Goal: Task Accomplishment & Management: Manage account settings

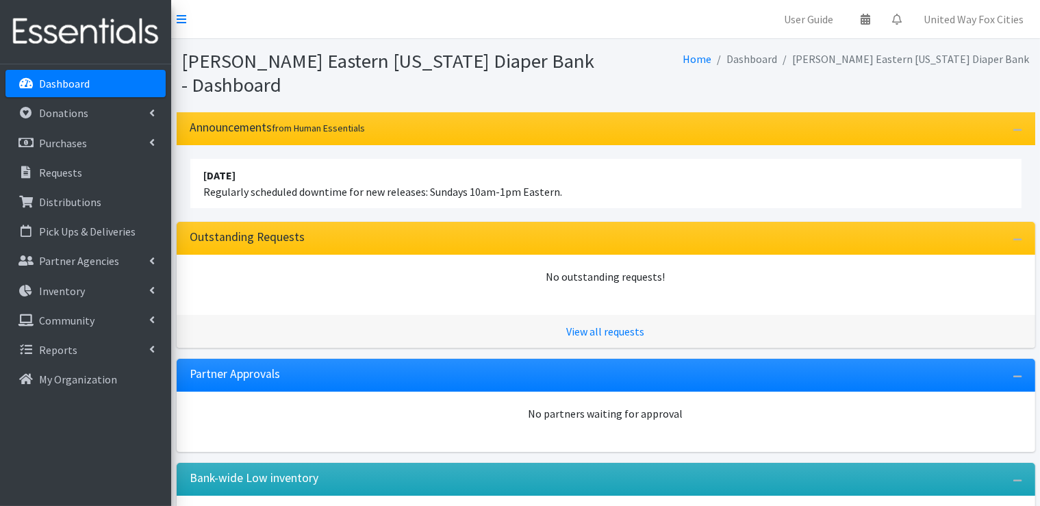
click at [74, 86] on p "Dashboard" at bounding box center [64, 84] width 51 height 14
click at [149, 349] on icon at bounding box center [151, 349] width 5 height 11
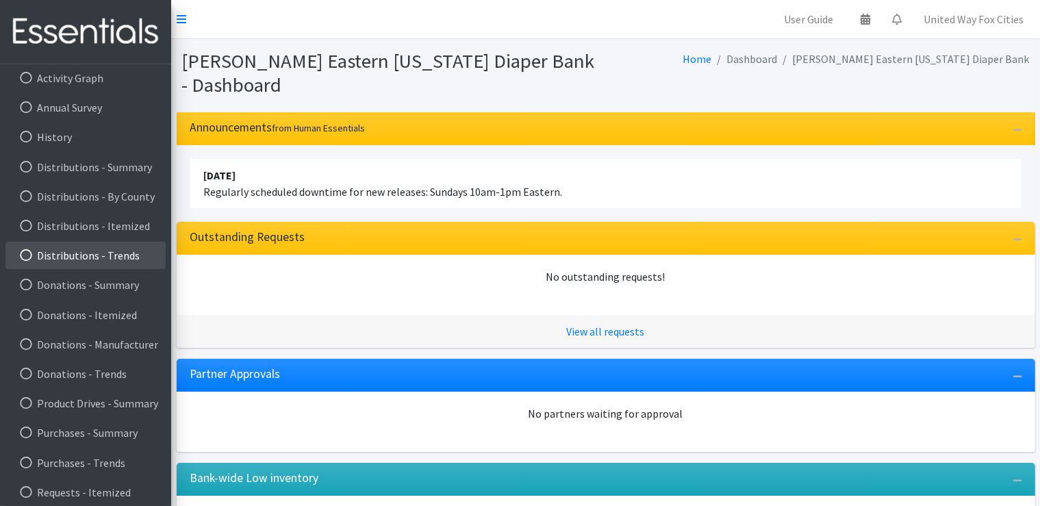
scroll to position [307, 0]
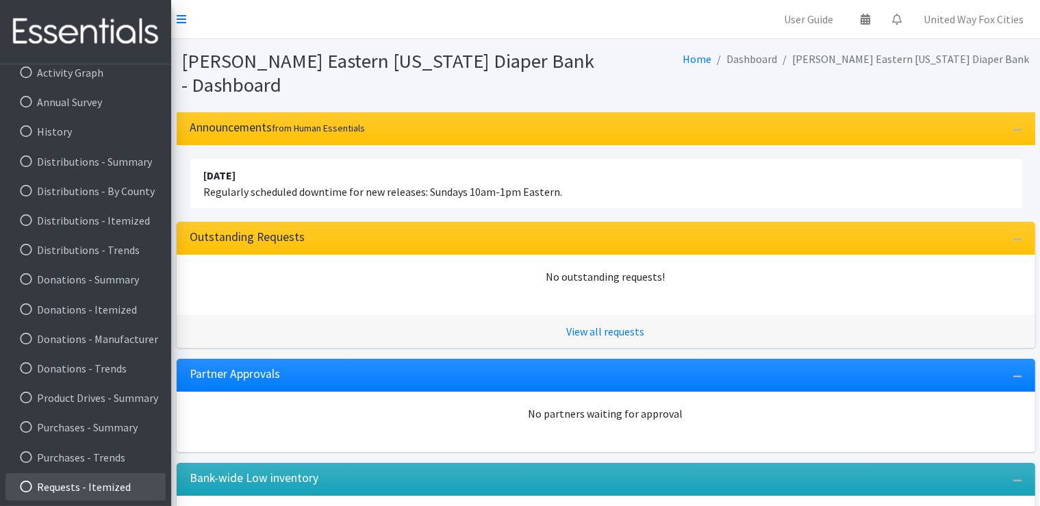
click at [113, 492] on link "Requests - Itemized" at bounding box center [85, 486] width 160 height 27
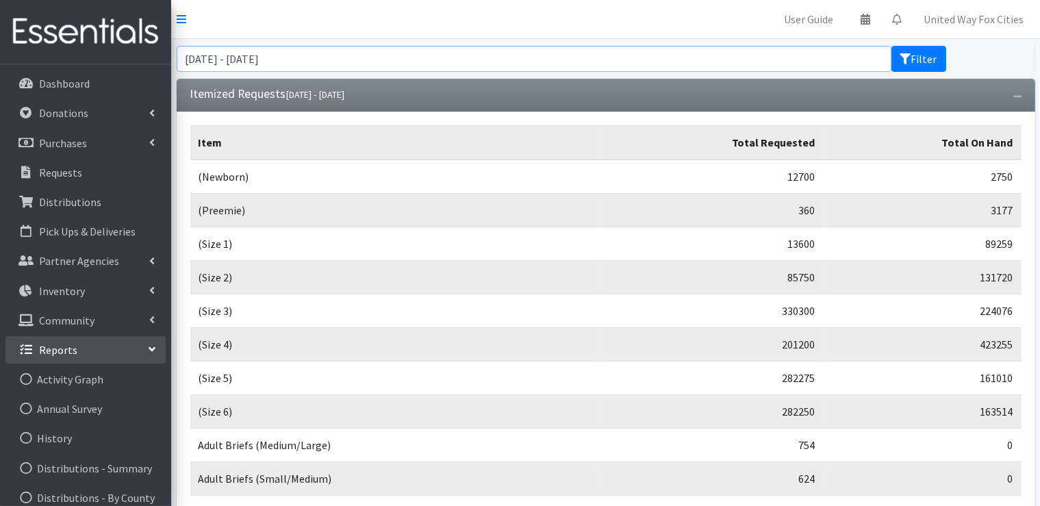
click at [563, 60] on input "[DATE] - [DATE]" at bounding box center [534, 59] width 715 height 26
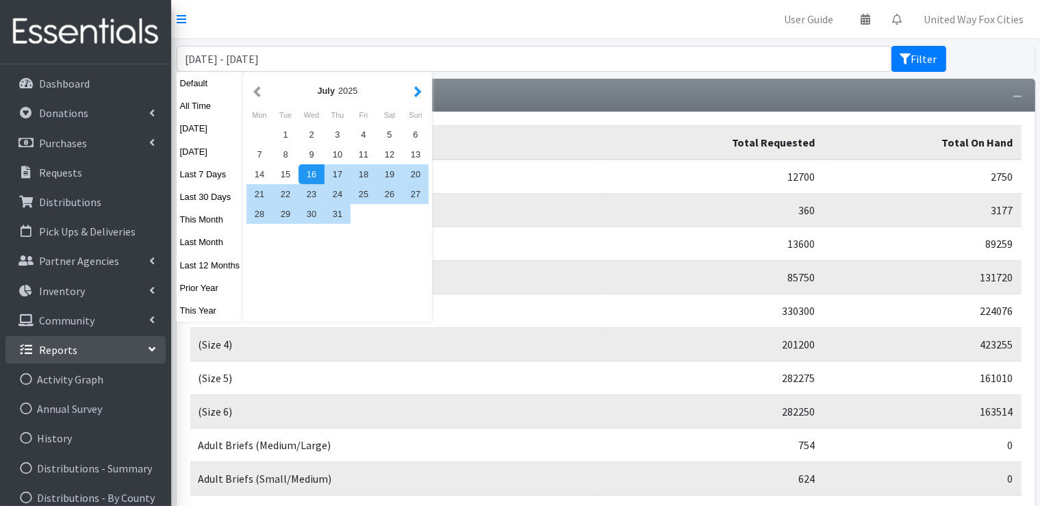
click at [417, 92] on button "button" at bounding box center [418, 90] width 14 height 17
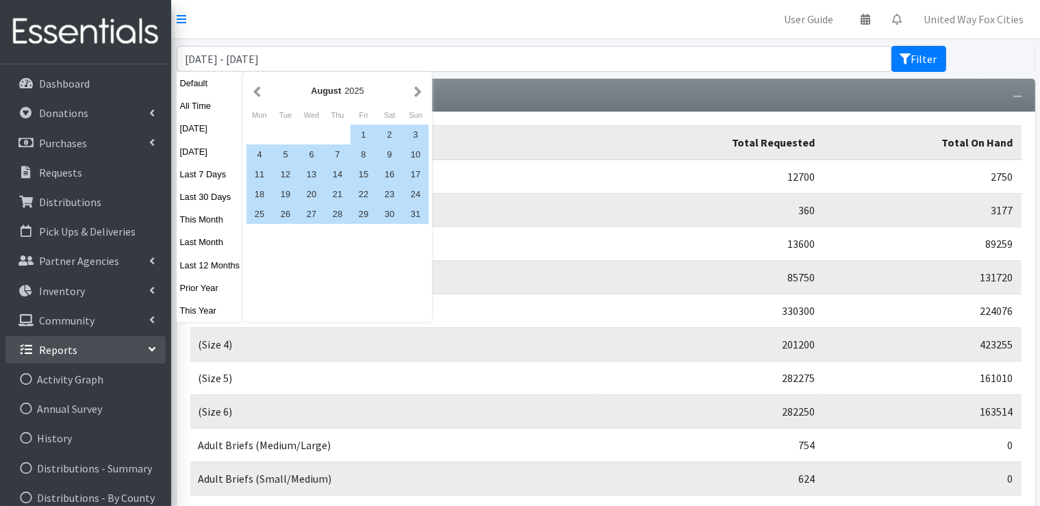
click at [417, 92] on button "button" at bounding box center [418, 90] width 14 height 17
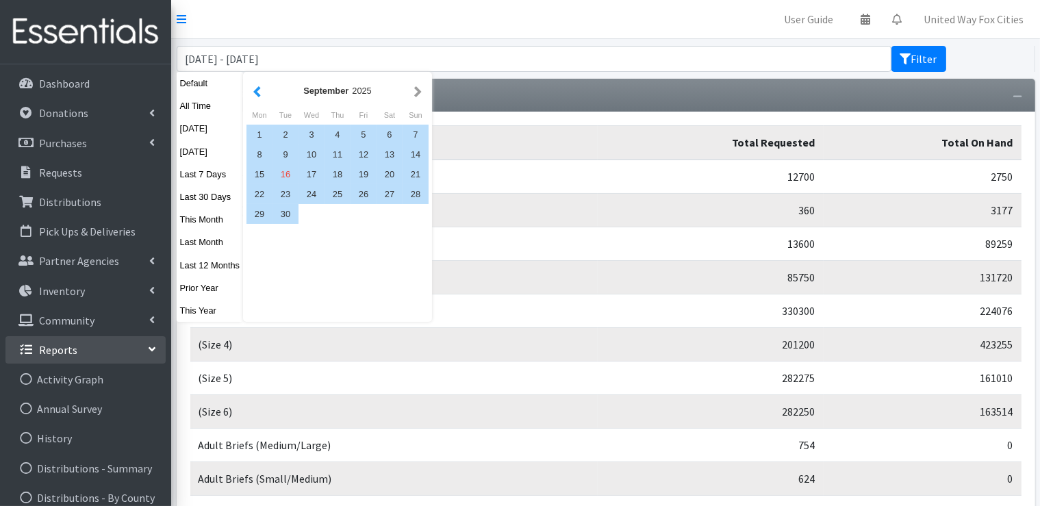
click at [255, 91] on button "button" at bounding box center [257, 90] width 14 height 17
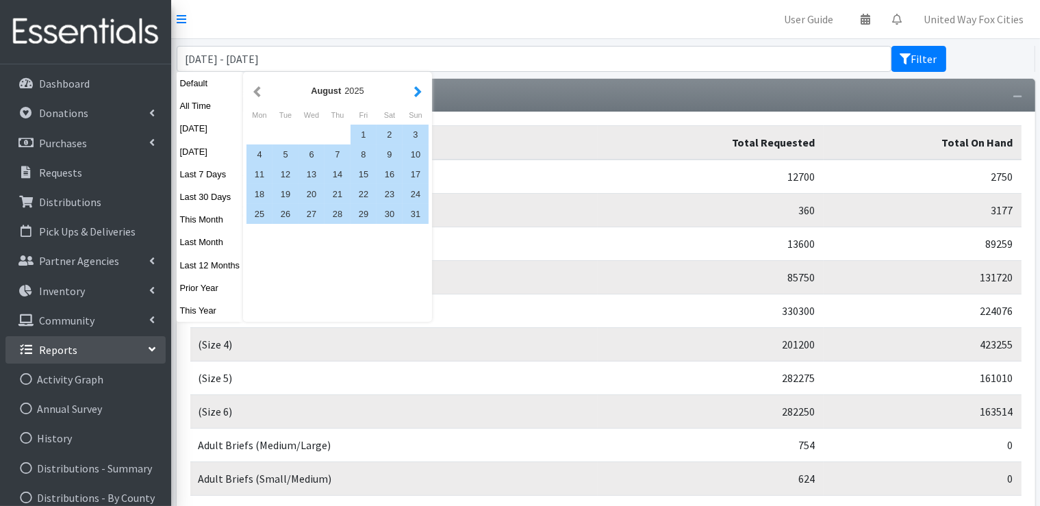
click at [420, 90] on button "button" at bounding box center [418, 90] width 14 height 17
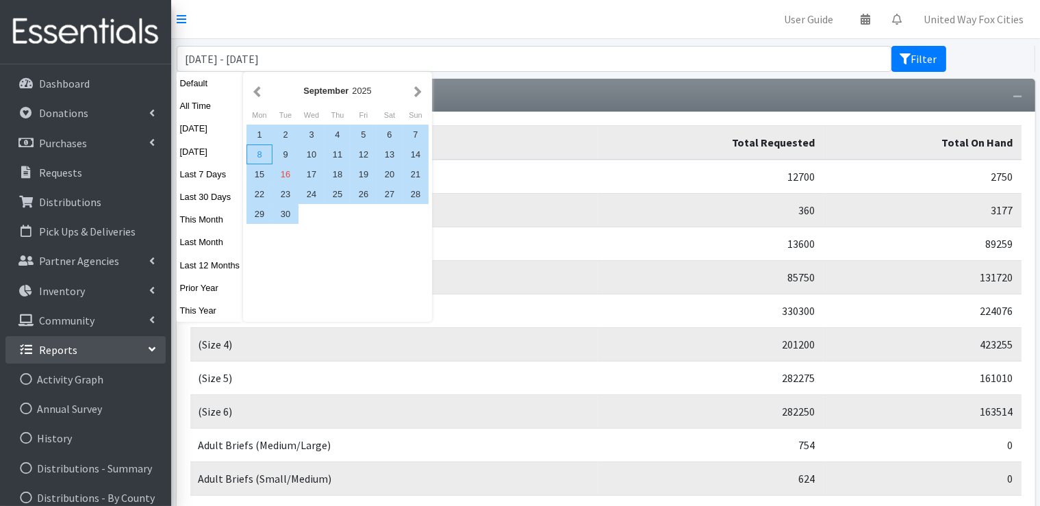
click at [262, 153] on div "8" at bounding box center [260, 155] width 26 height 20
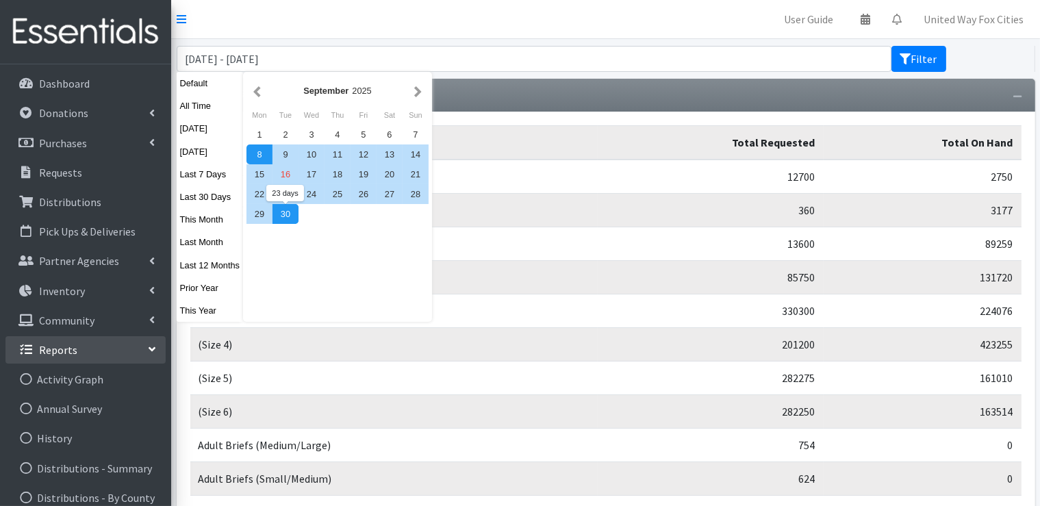
click at [290, 214] on div "30" at bounding box center [286, 214] width 26 height 20
type input "September 8, 2025 - September 30, 2025"
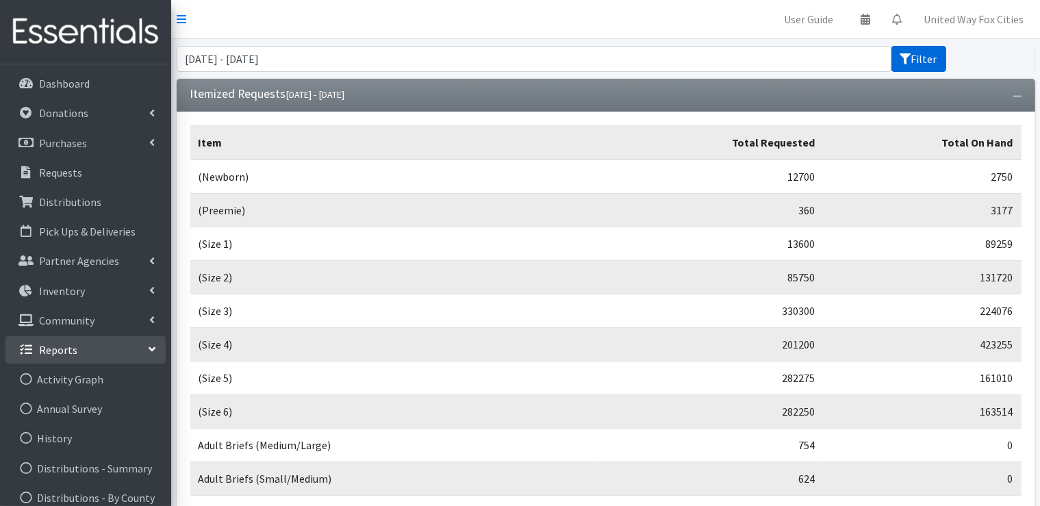
click at [927, 61] on button "Filter" at bounding box center [919, 59] width 55 height 26
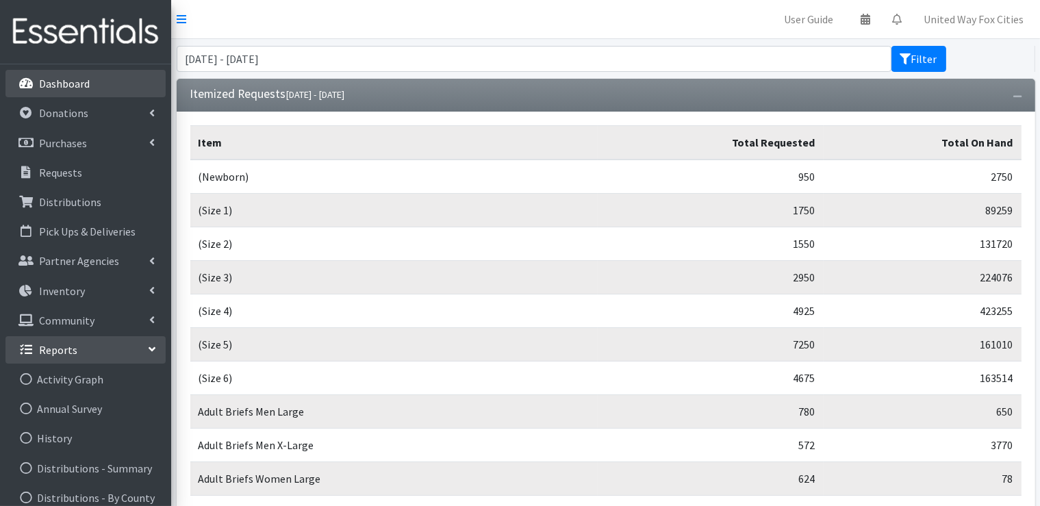
click at [64, 86] on p "Dashboard" at bounding box center [64, 84] width 51 height 14
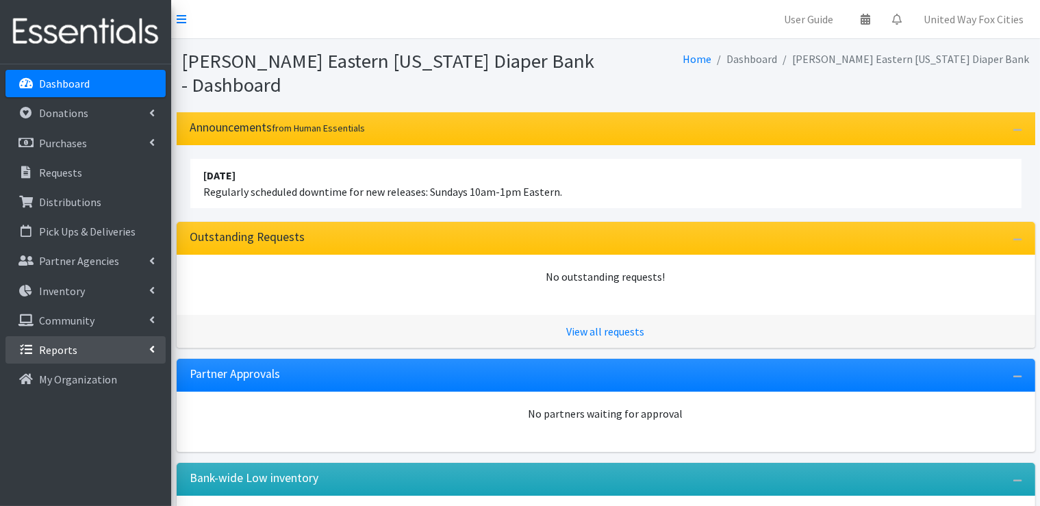
click at [151, 350] on icon at bounding box center [151, 349] width 5 height 11
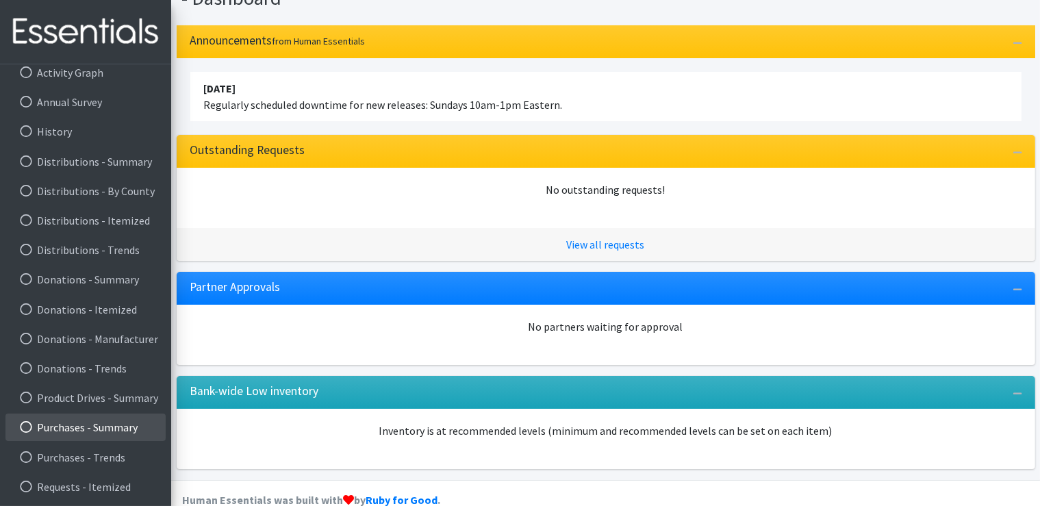
scroll to position [112, 0]
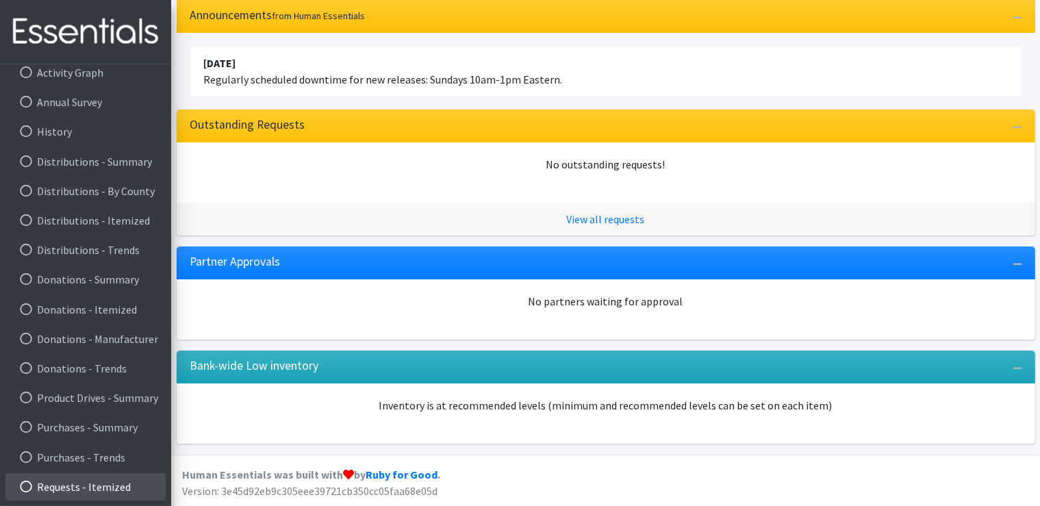
click at [118, 487] on link "Requests - Itemized" at bounding box center [85, 486] width 160 height 27
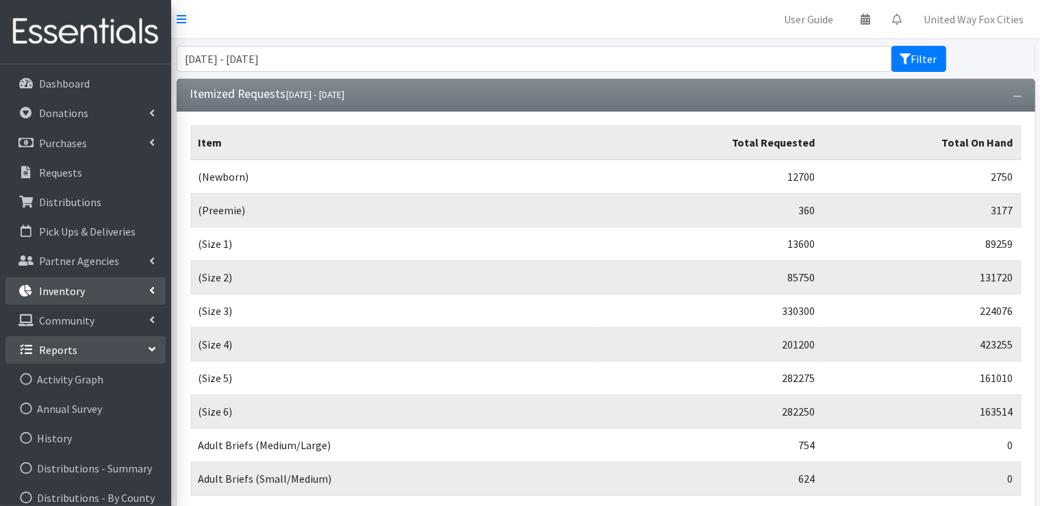
click at [145, 292] on link "Inventory" at bounding box center [85, 290] width 160 height 27
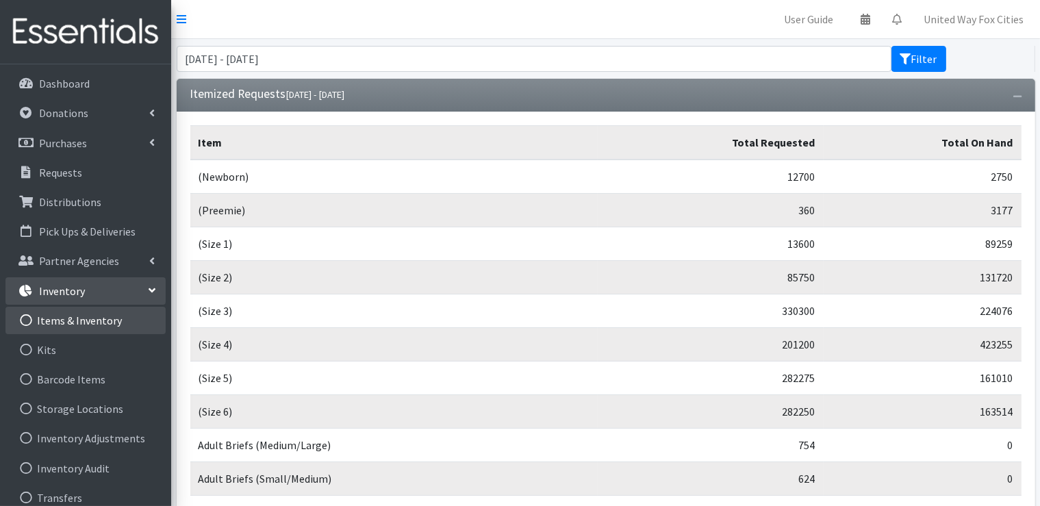
click at [103, 323] on link "Items & Inventory" at bounding box center [85, 320] width 160 height 27
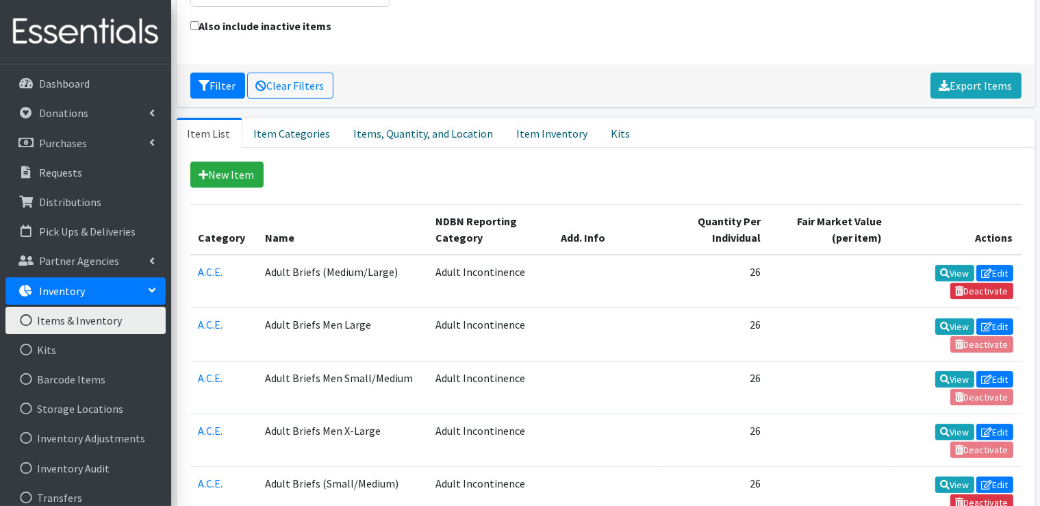
scroll to position [205, 0]
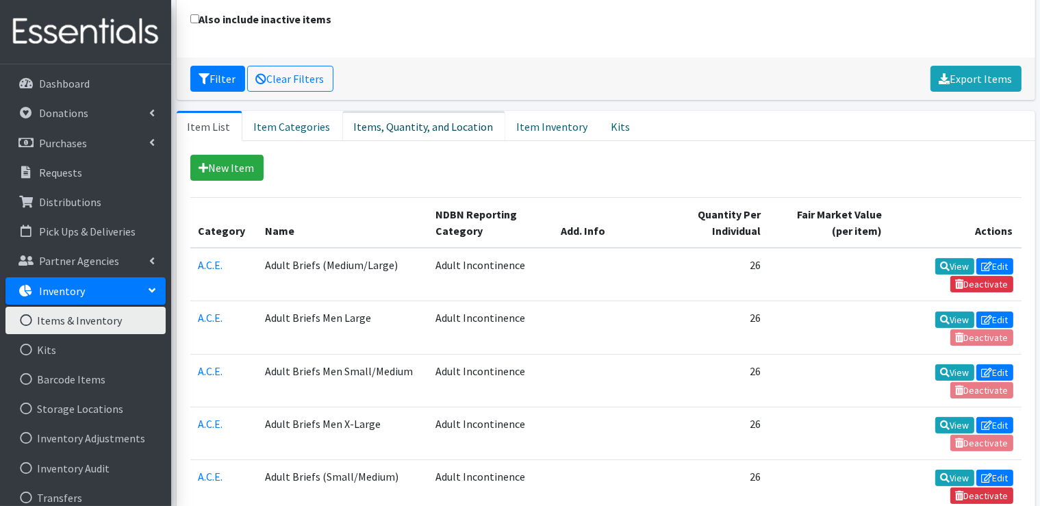
click at [429, 128] on link "Items, Quantity, and Location" at bounding box center [423, 126] width 163 height 30
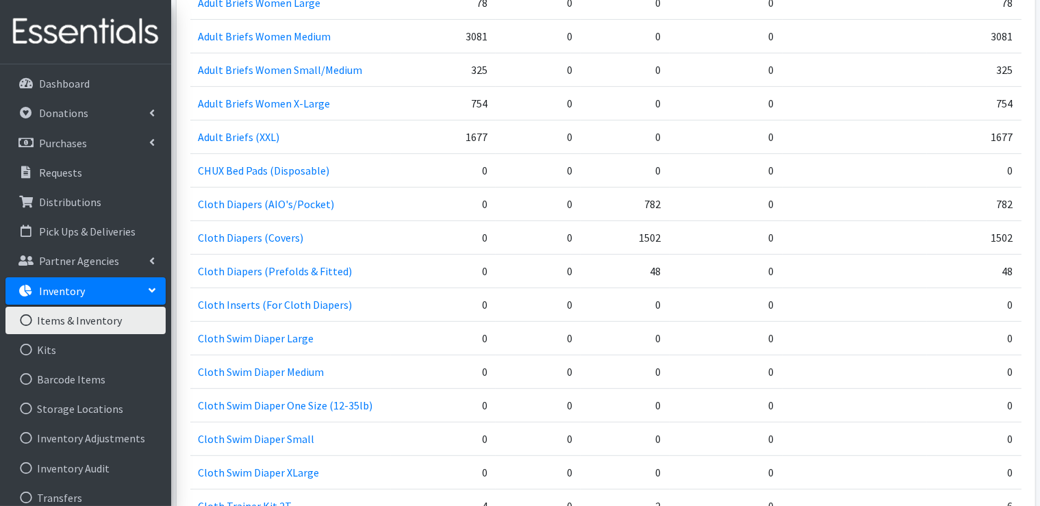
scroll to position [616, 0]
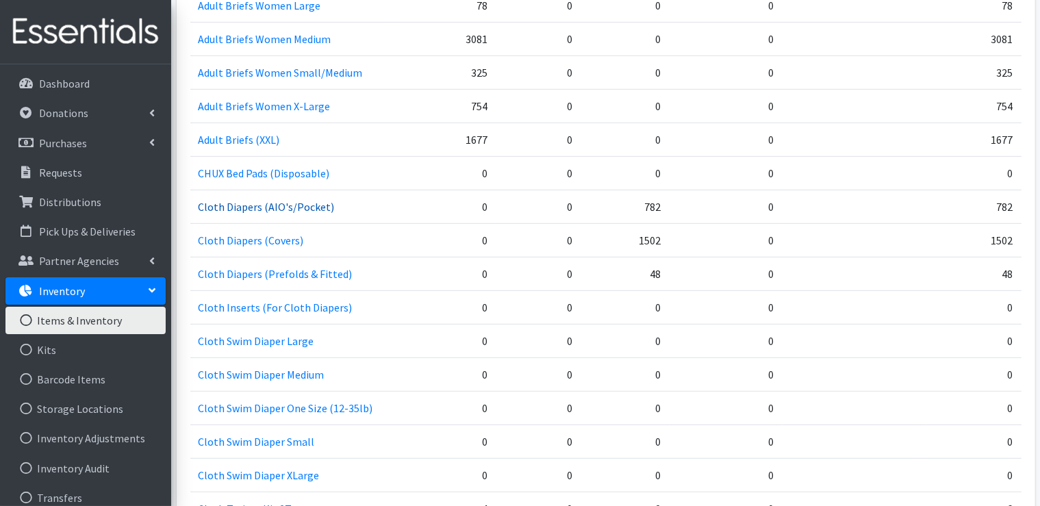
click at [246, 203] on link "Cloth Diapers (AIO's/Pocket)" at bounding box center [267, 207] width 136 height 14
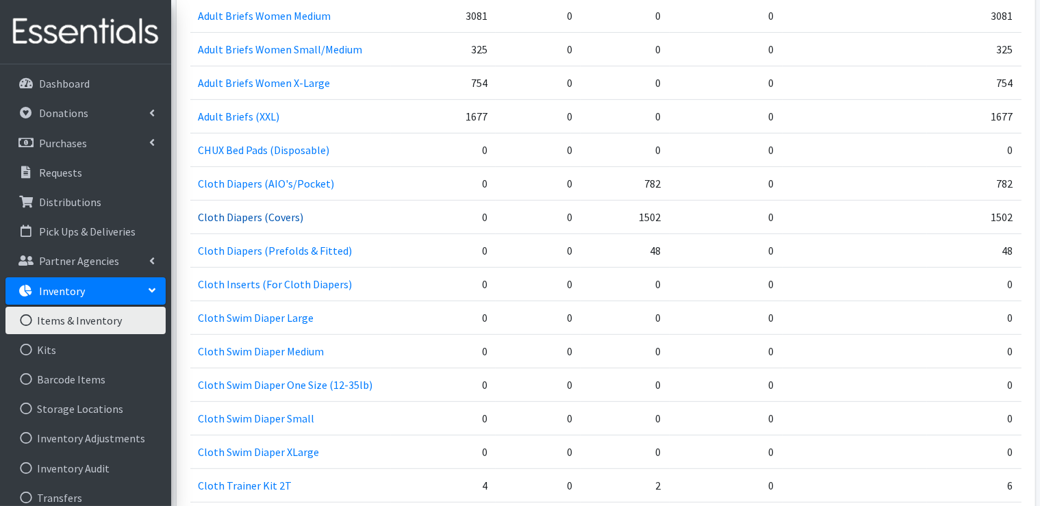
click at [253, 217] on link "Cloth Diapers (Covers)" at bounding box center [251, 217] width 105 height 14
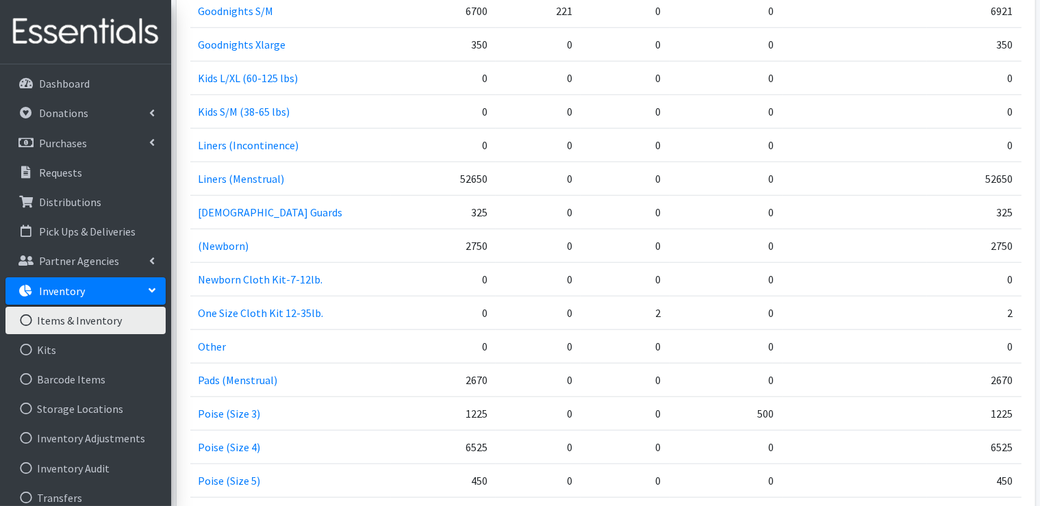
scroll to position [1485, 0]
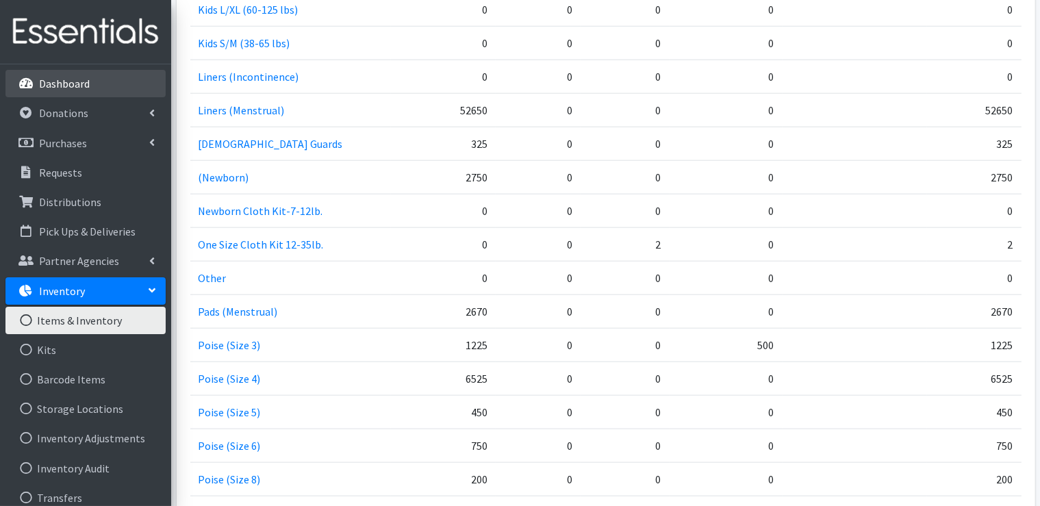
click at [71, 82] on p "Dashboard" at bounding box center [64, 84] width 51 height 14
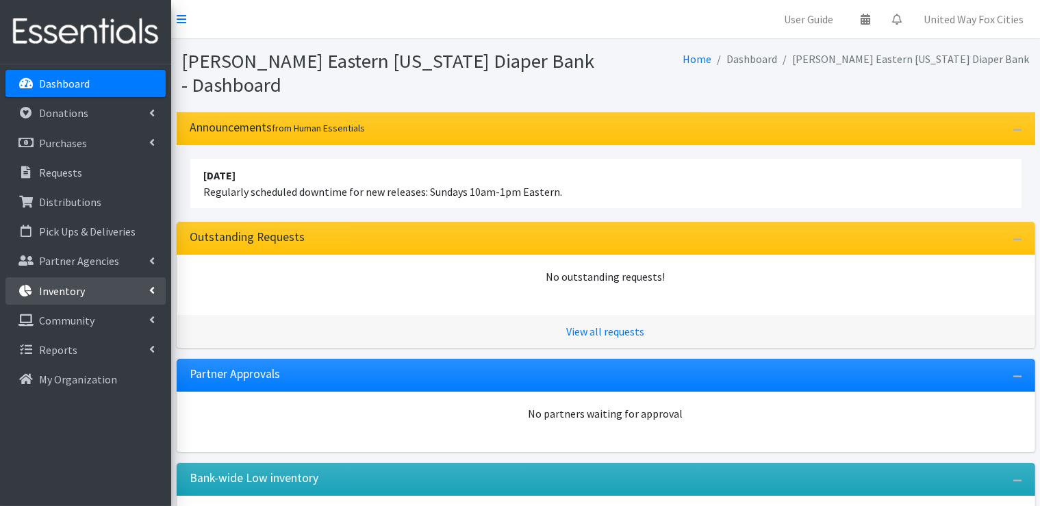
click at [151, 290] on icon at bounding box center [151, 290] width 5 height 11
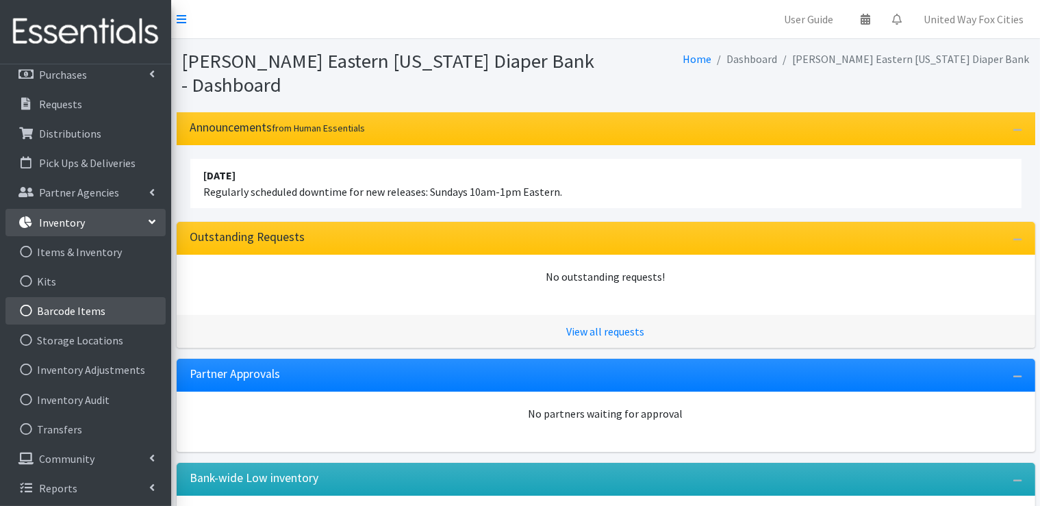
scroll to position [71, 0]
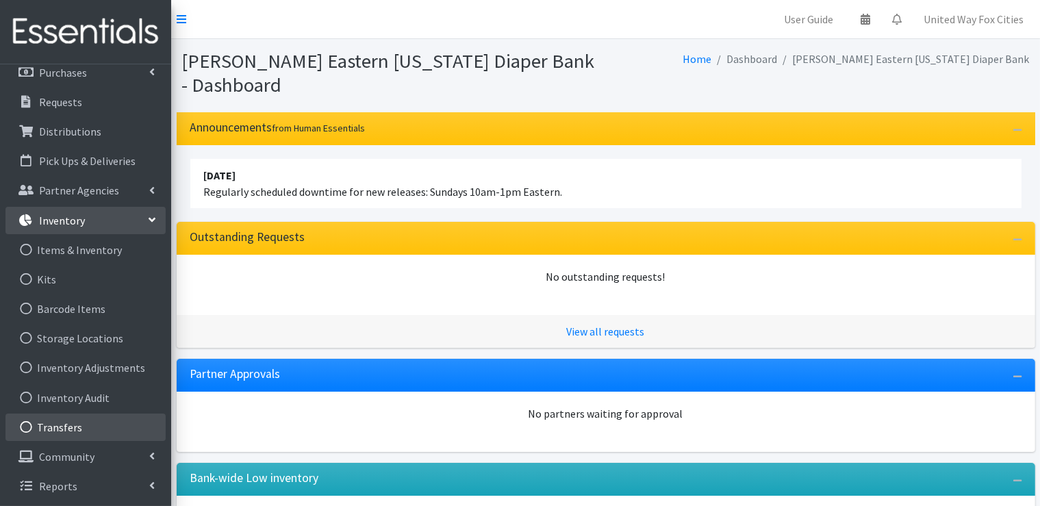
click at [66, 431] on link "Transfers" at bounding box center [85, 427] width 160 height 27
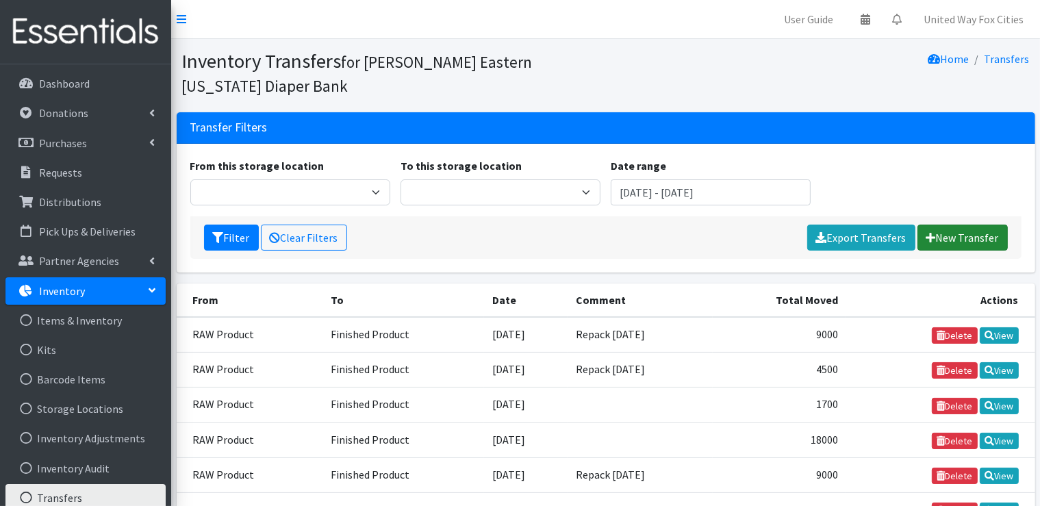
click at [937, 235] on link "New Transfer" at bounding box center [963, 238] width 90 height 26
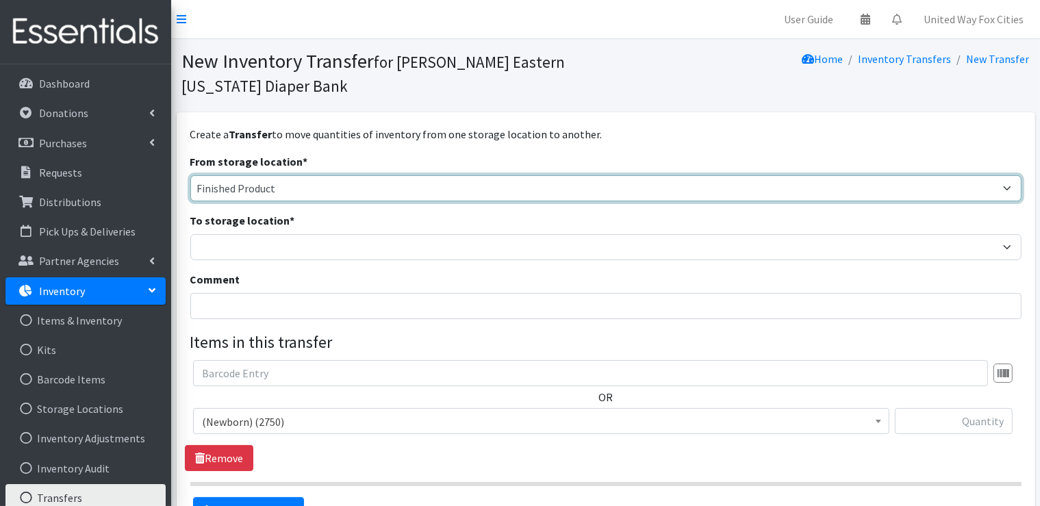
click at [302, 193] on select "Cloth Diapers Finished Product RAW Product" at bounding box center [605, 188] width 831 height 26
select select "448"
click at [190, 175] on select "Cloth Diapers Finished Product RAW Product" at bounding box center [605, 188] width 831 height 26
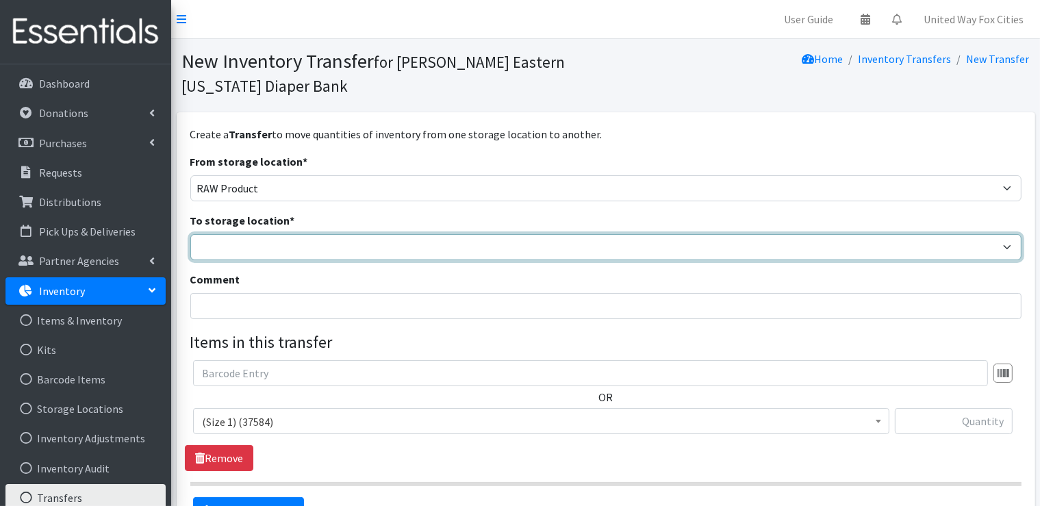
click at [261, 246] on select "Cloth Diapers Finished Product RAW Product" at bounding box center [605, 247] width 831 height 26
select select "447"
click at [190, 234] on select "Cloth Diapers Finished Product RAW Product" at bounding box center [605, 247] width 831 height 26
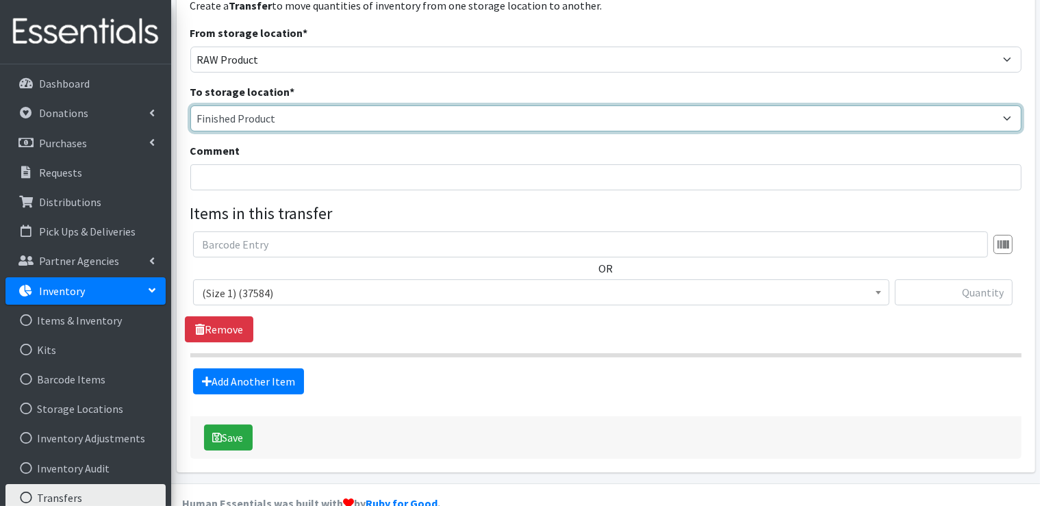
scroll to position [137, 0]
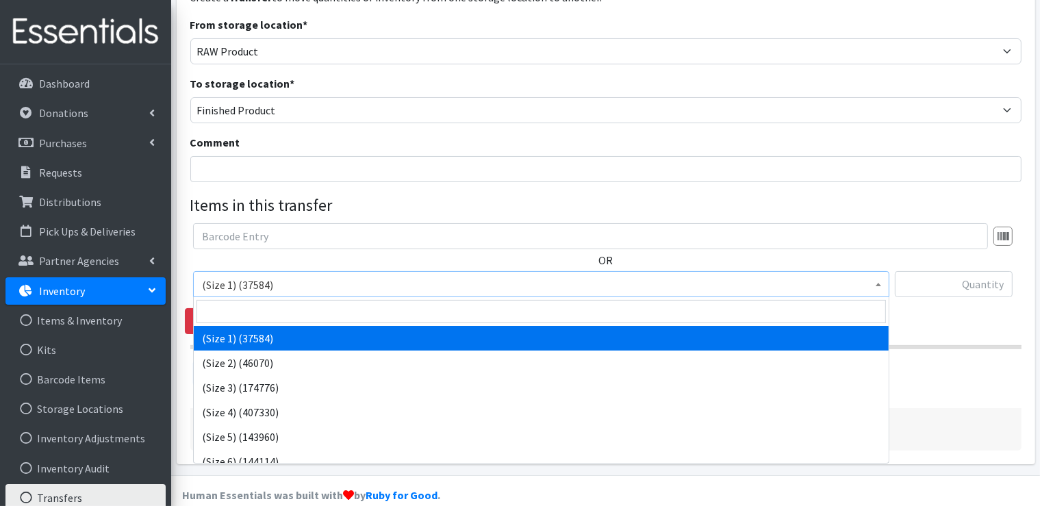
click at [336, 287] on span "(Size 1) (37584)" at bounding box center [541, 284] width 679 height 19
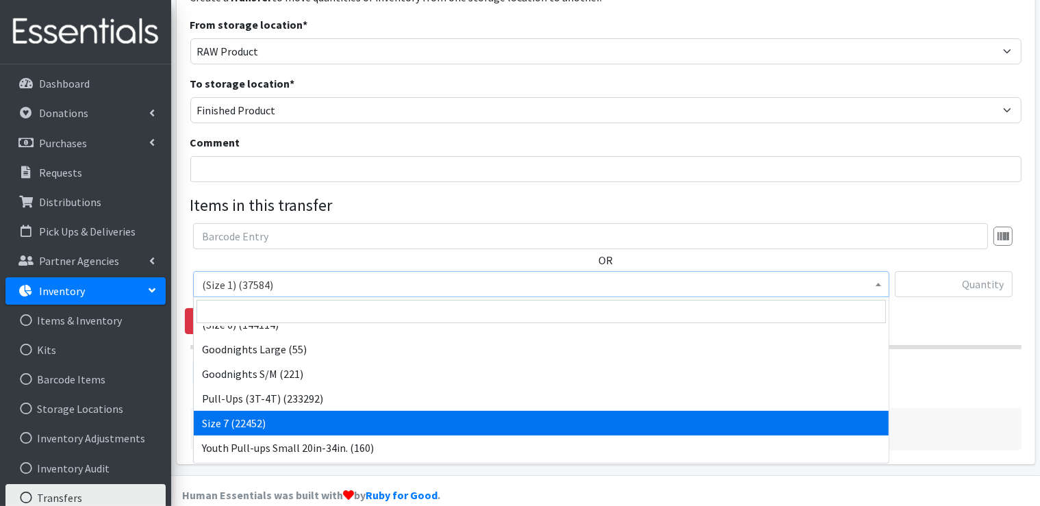
select select "14953"
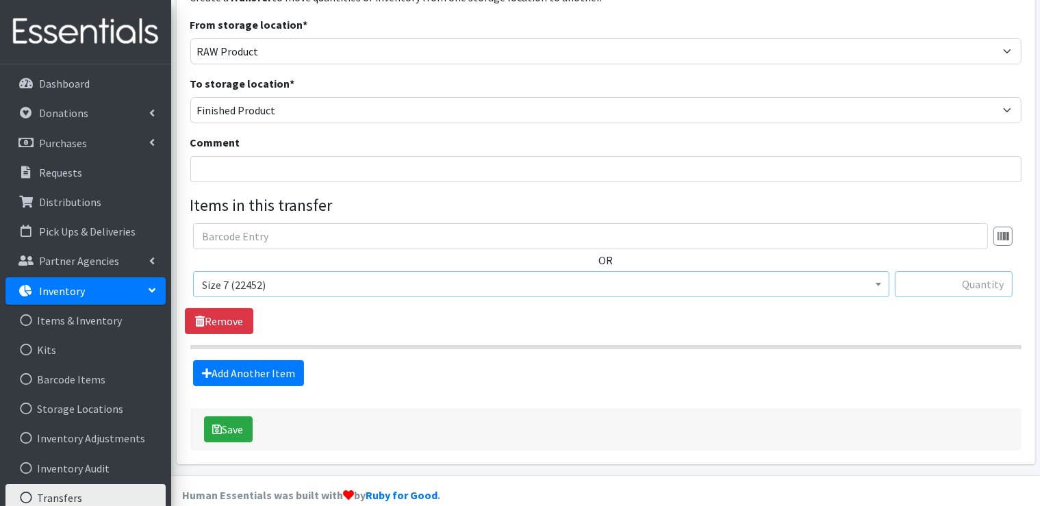
click at [971, 282] on input "text" at bounding box center [954, 284] width 118 height 26
type input "2100"
click at [241, 380] on link "Add Another Item" at bounding box center [248, 373] width 111 height 26
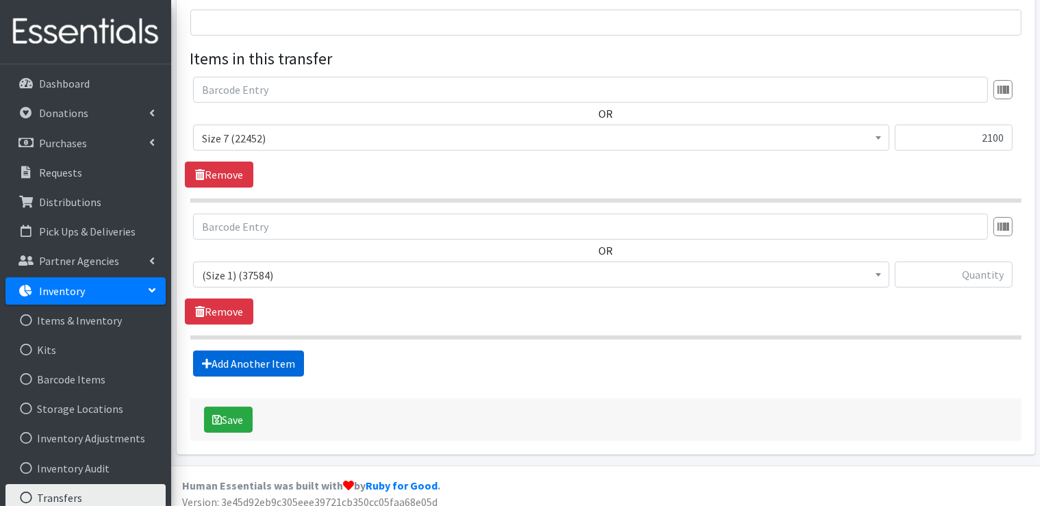
scroll to position [293, 0]
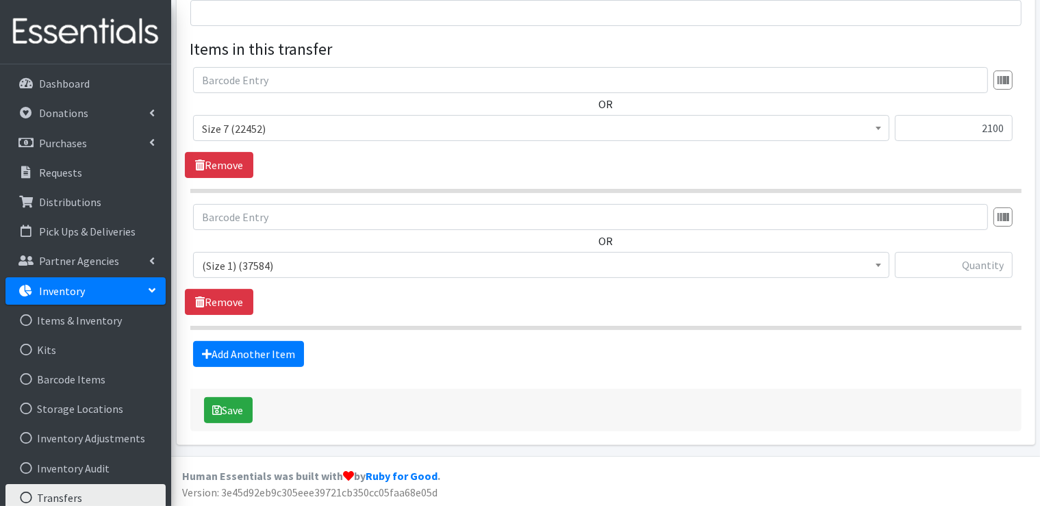
click at [334, 266] on span "(Size 1) (37584)" at bounding box center [541, 265] width 679 height 19
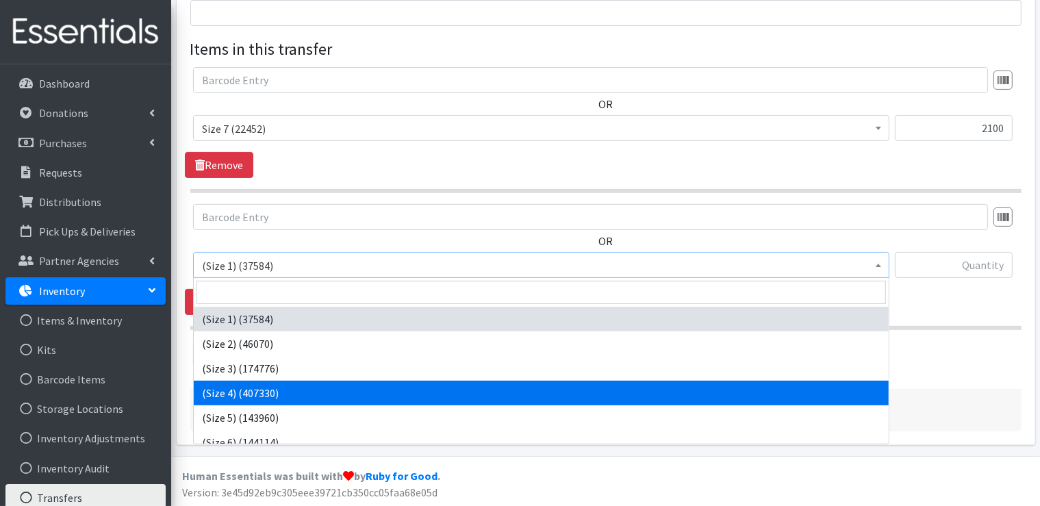
select select "14512"
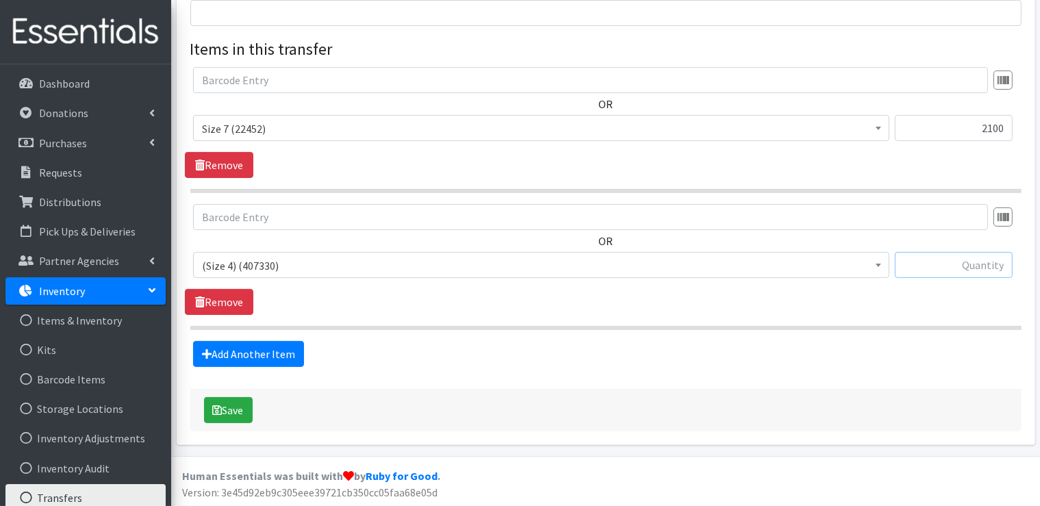
click at [951, 266] on input "text" at bounding box center [954, 265] width 118 height 26
type input "1575"
click at [265, 358] on link "Add Another Item" at bounding box center [248, 354] width 111 height 26
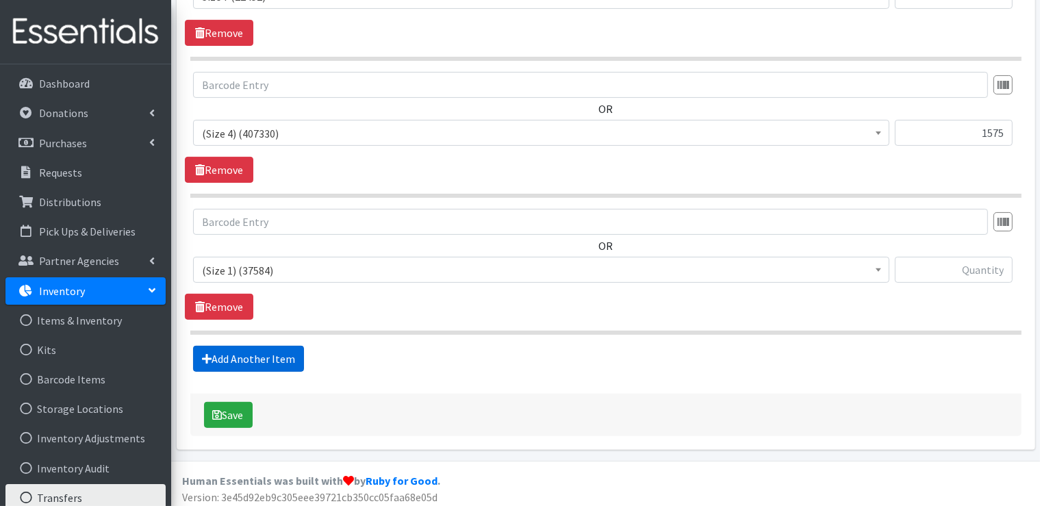
scroll to position [429, 0]
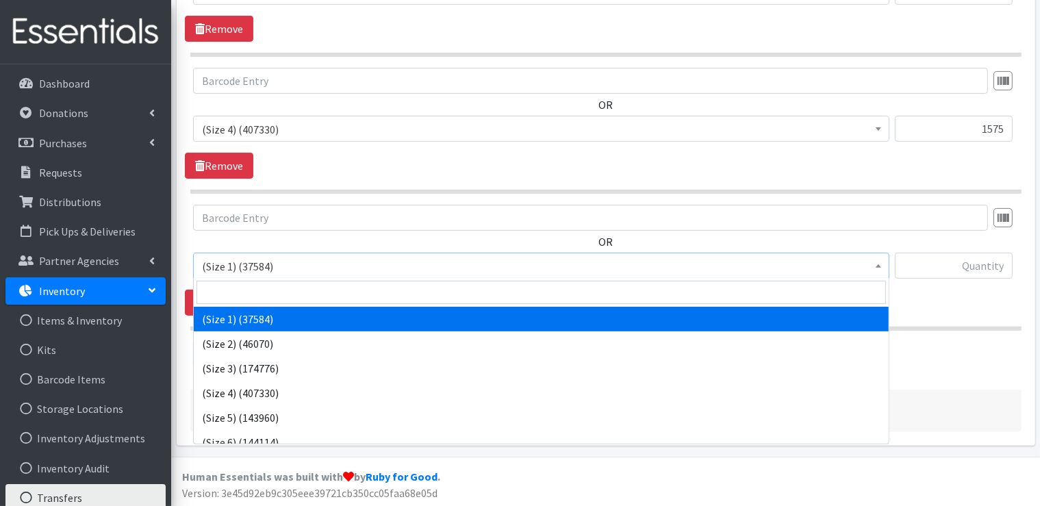
click at [359, 265] on span "(Size 1) (37584)" at bounding box center [541, 266] width 679 height 19
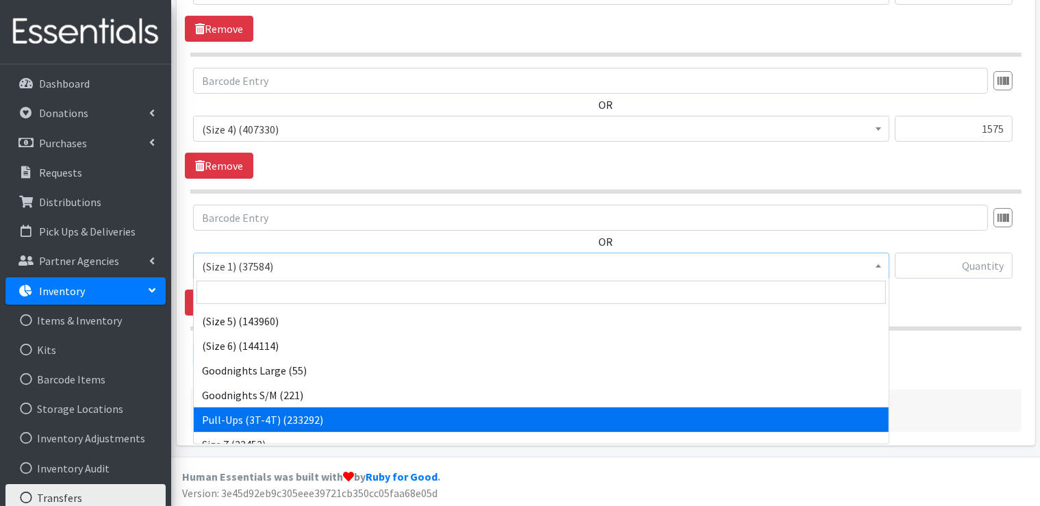
scroll to position [0, 0]
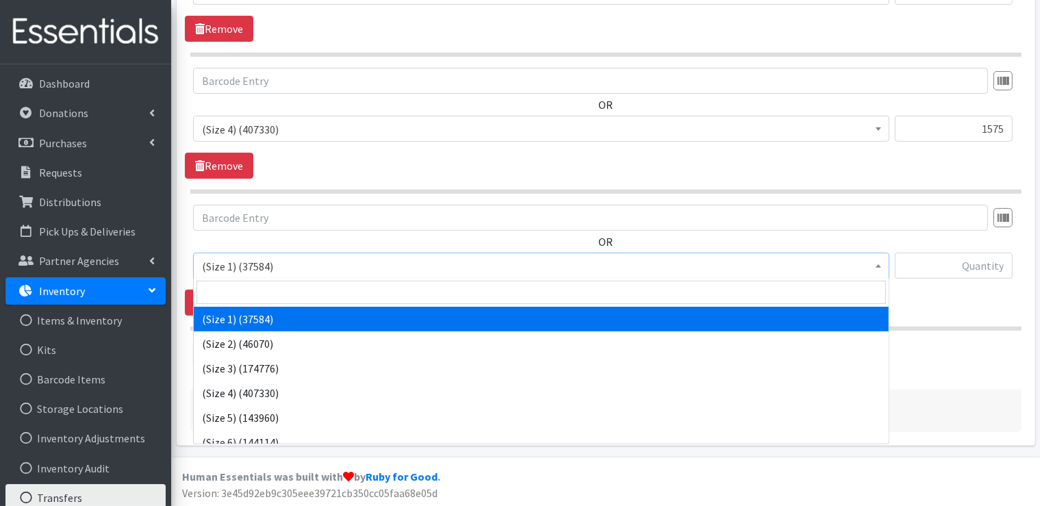
click at [310, 265] on span "(Size 1) (37584)" at bounding box center [541, 266] width 679 height 19
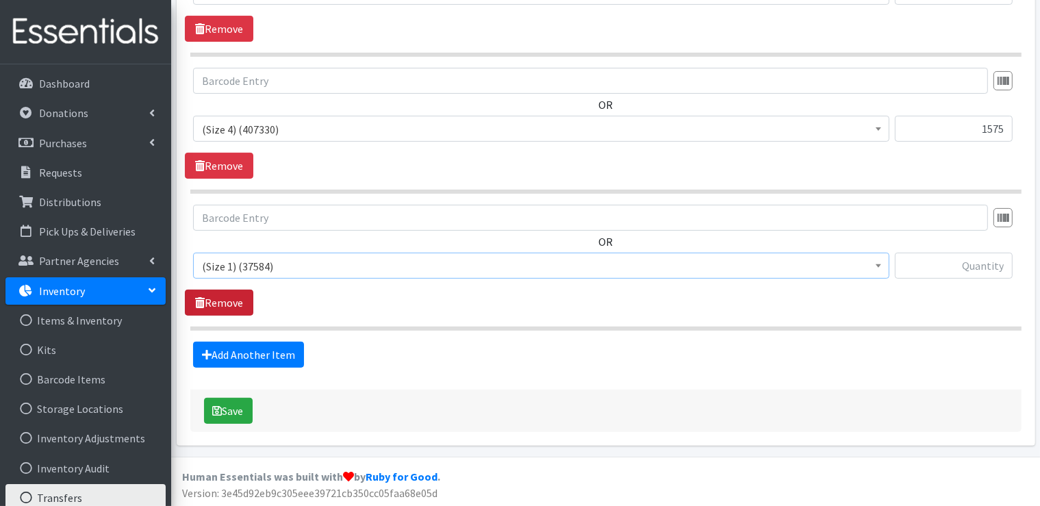
click at [244, 304] on link "Remove" at bounding box center [219, 303] width 68 height 26
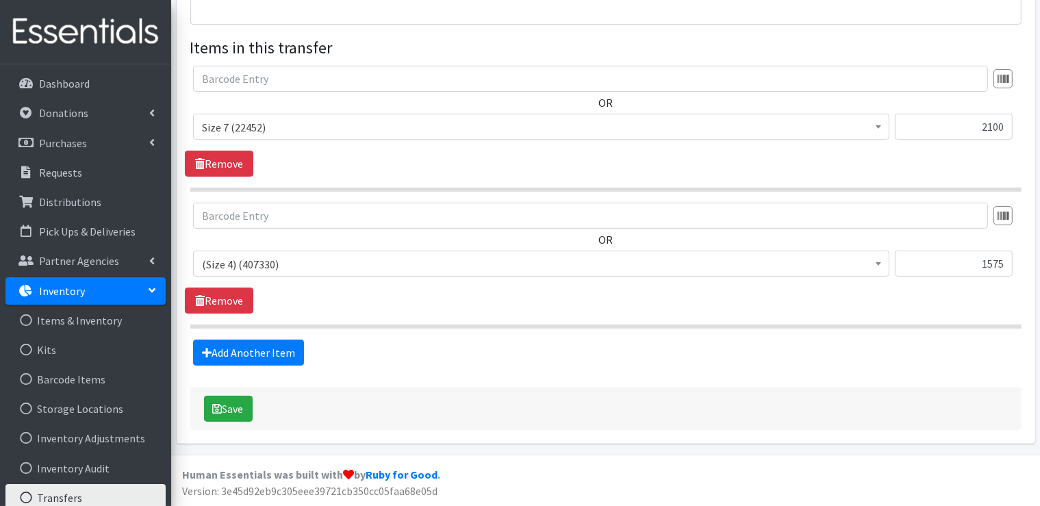
scroll to position [293, 0]
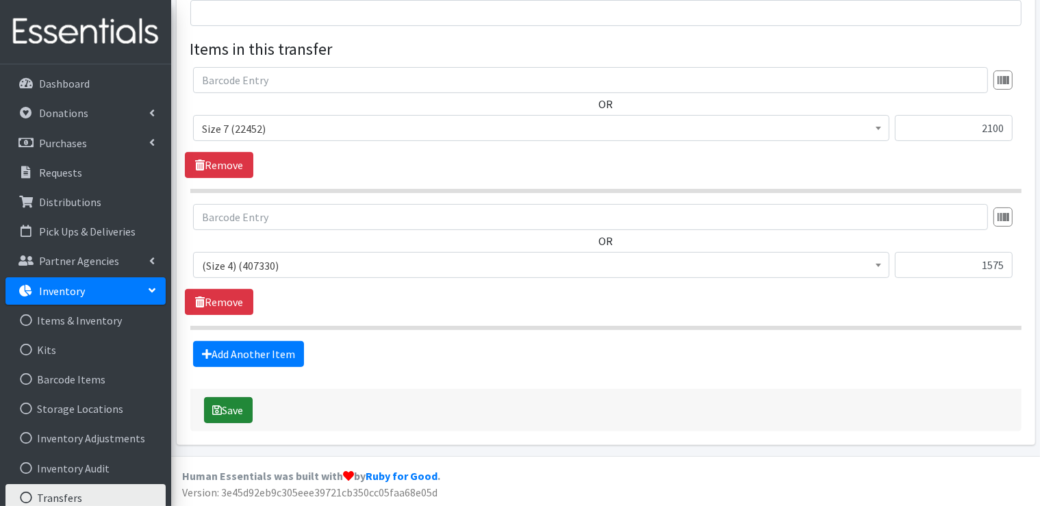
click at [234, 408] on button "Save" at bounding box center [228, 410] width 49 height 26
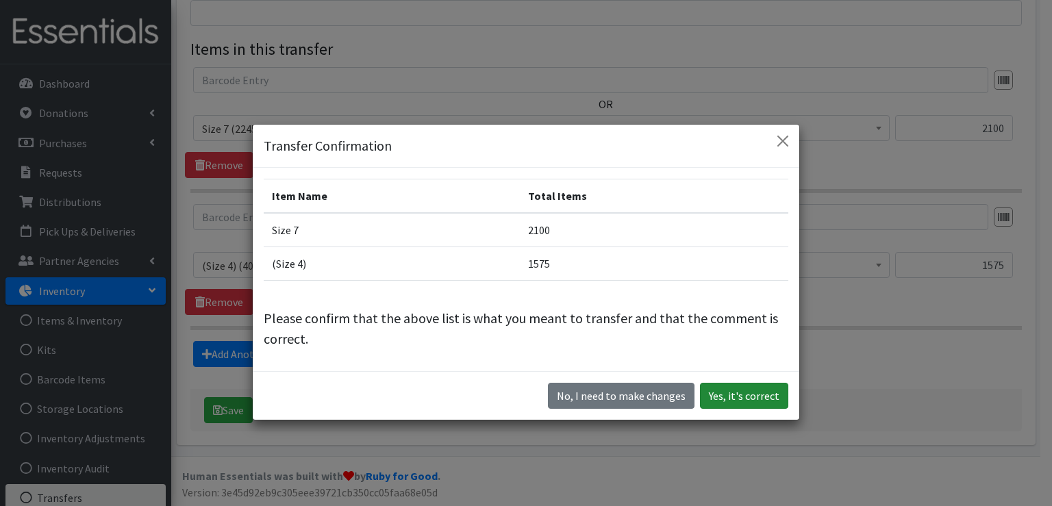
click at [751, 399] on button "Yes, it's correct" at bounding box center [744, 396] width 88 height 26
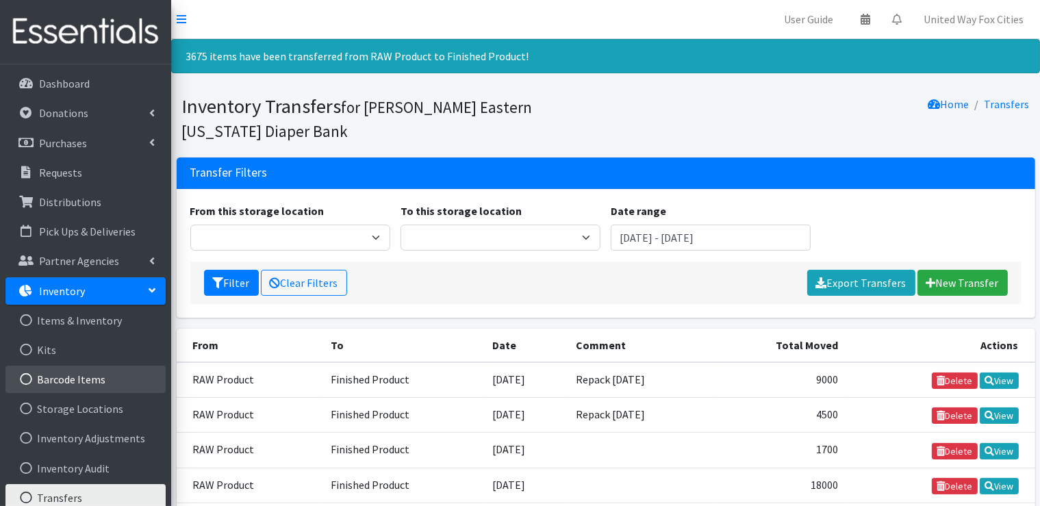
scroll to position [71, 0]
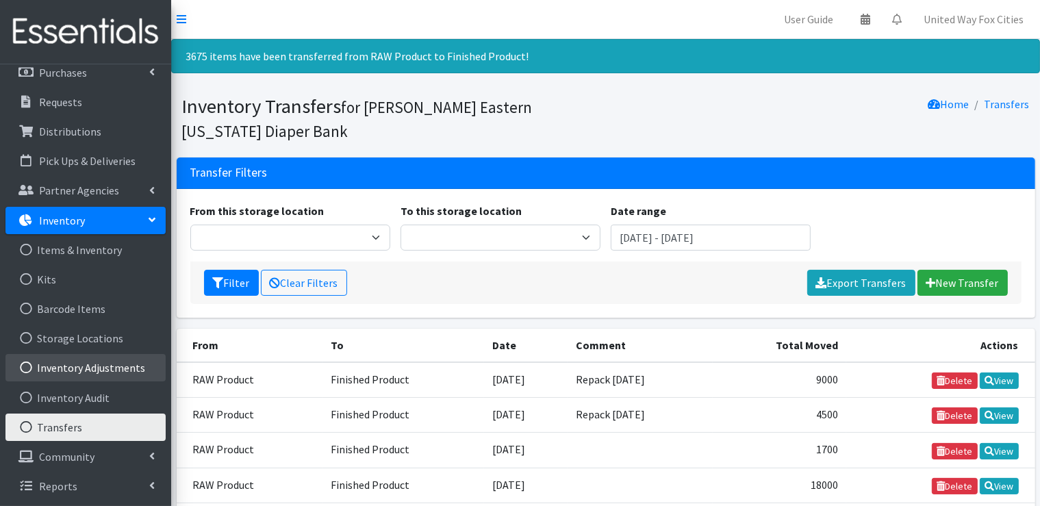
click at [95, 368] on link "Inventory Adjustments" at bounding box center [85, 367] width 160 height 27
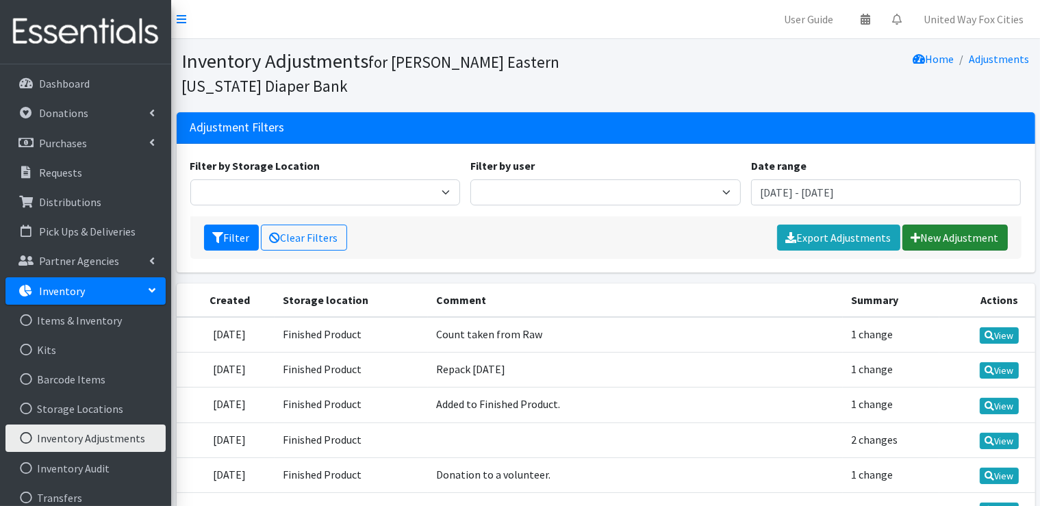
click at [938, 235] on link "New Adjustment" at bounding box center [955, 238] width 105 height 26
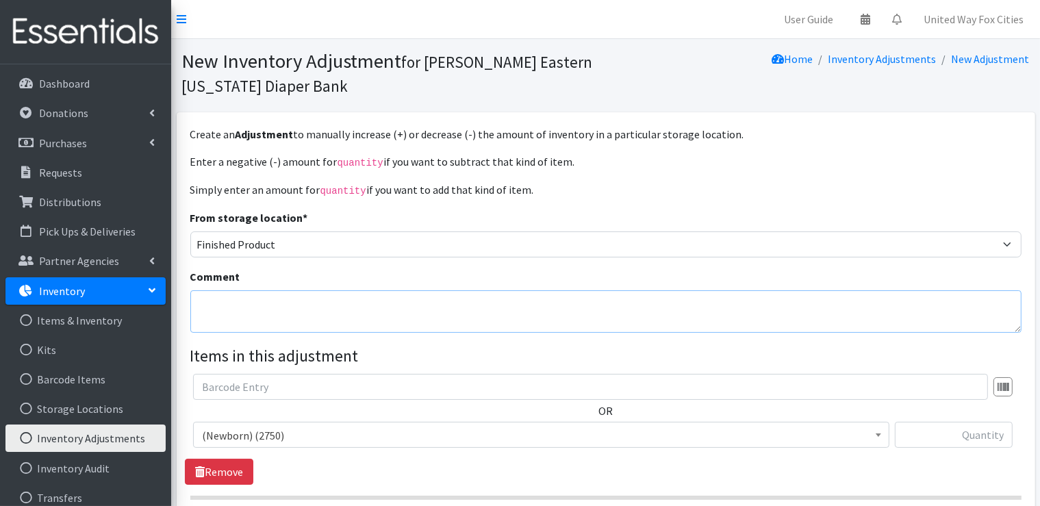
click at [268, 304] on textarea "Comment" at bounding box center [605, 311] width 831 height 42
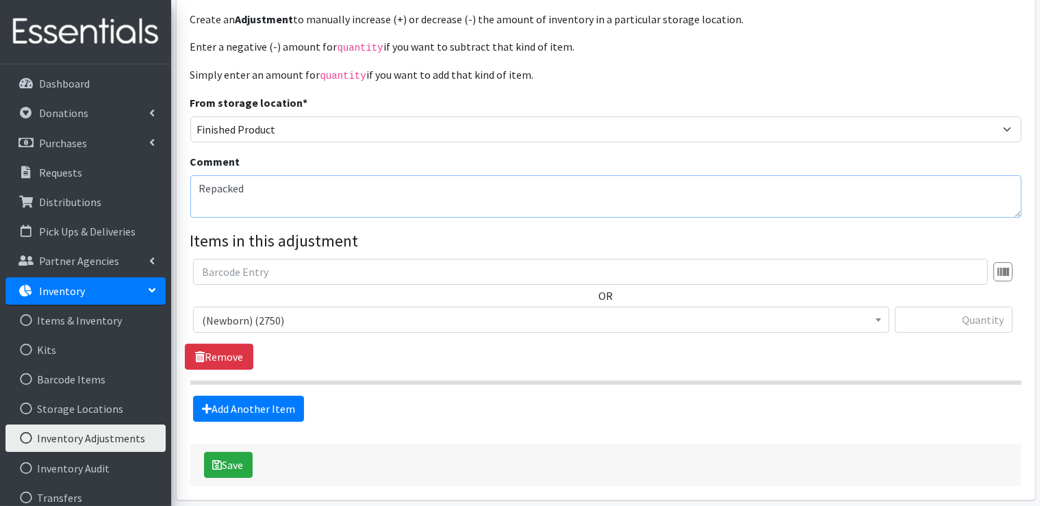
scroll to position [137, 0]
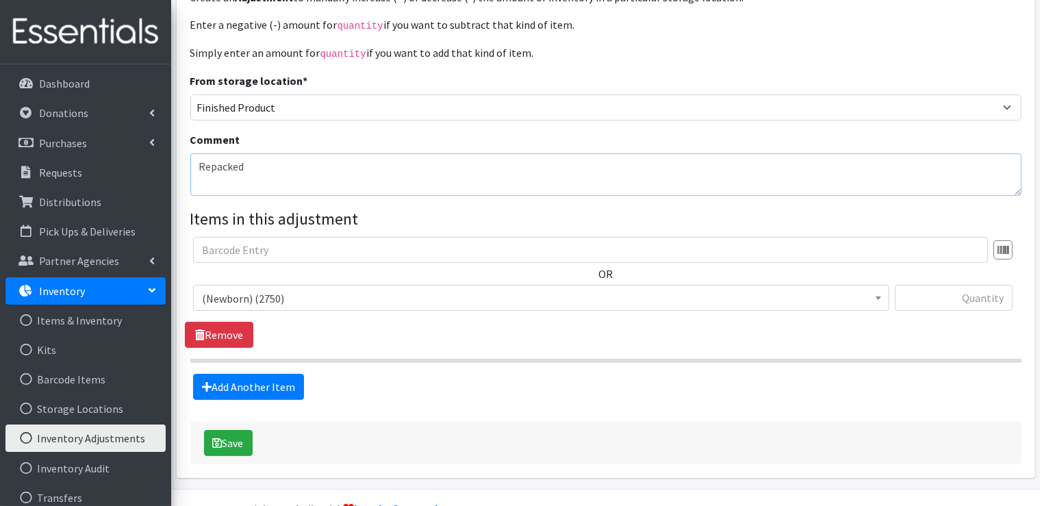
type textarea "Repacked"
click at [299, 304] on span "(Newborn) (2750)" at bounding box center [541, 298] width 679 height 19
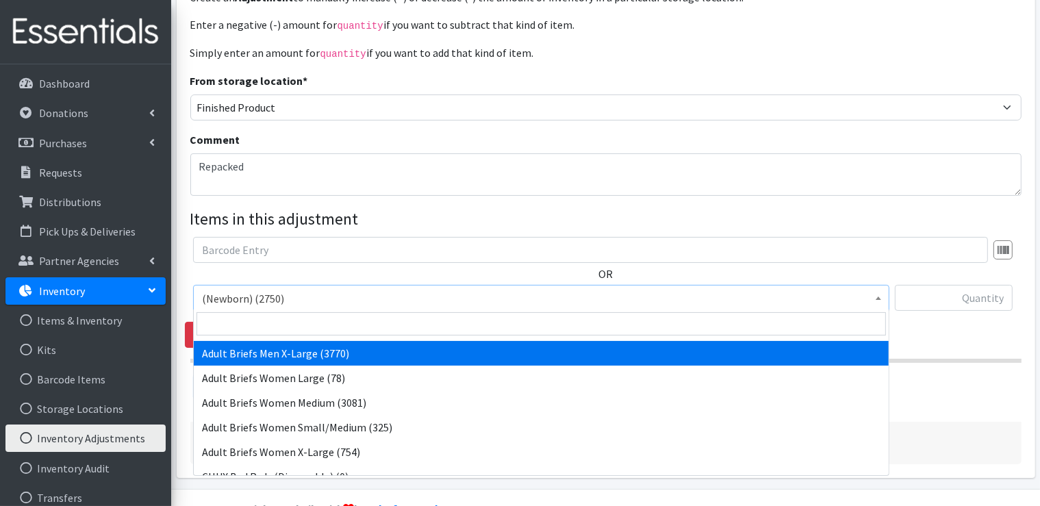
scroll to position [342, 0]
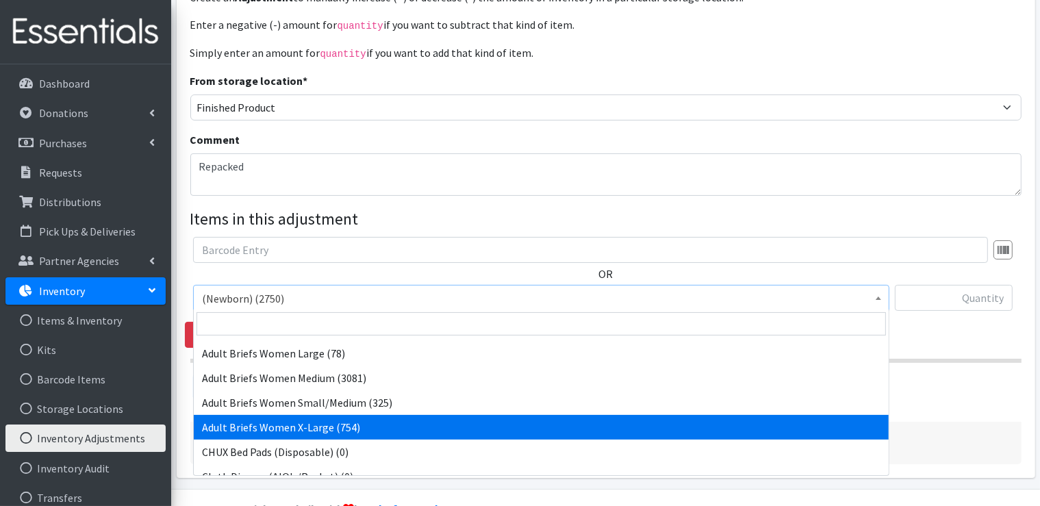
select select "14775"
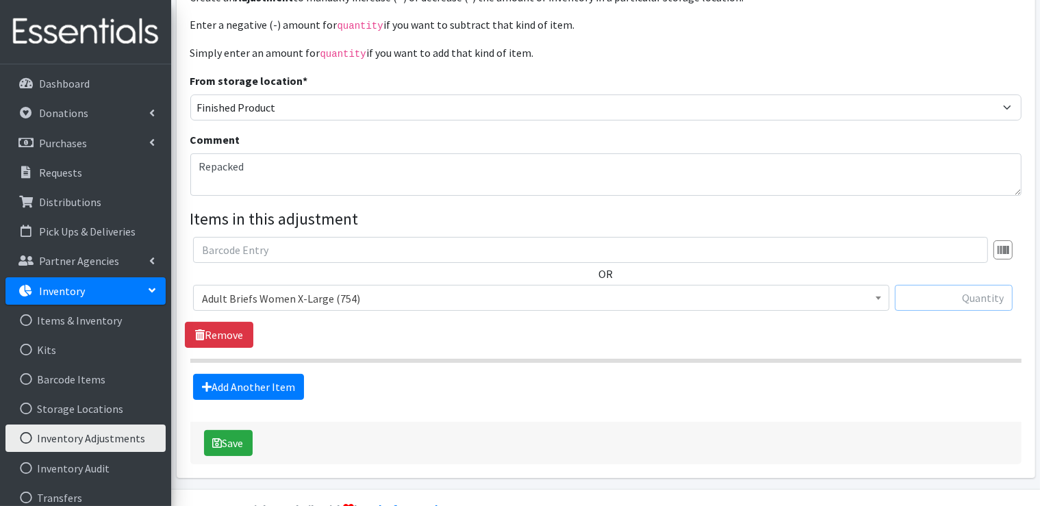
click at [973, 292] on input "text" at bounding box center [954, 298] width 118 height 26
type input "754"
click at [238, 394] on link "Add Another Item" at bounding box center [248, 387] width 111 height 26
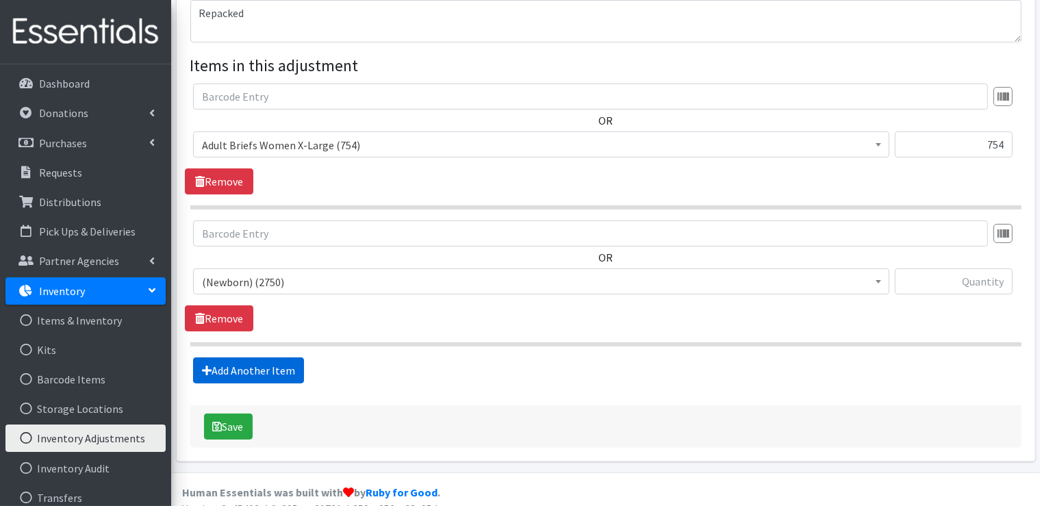
scroll to position [305, 0]
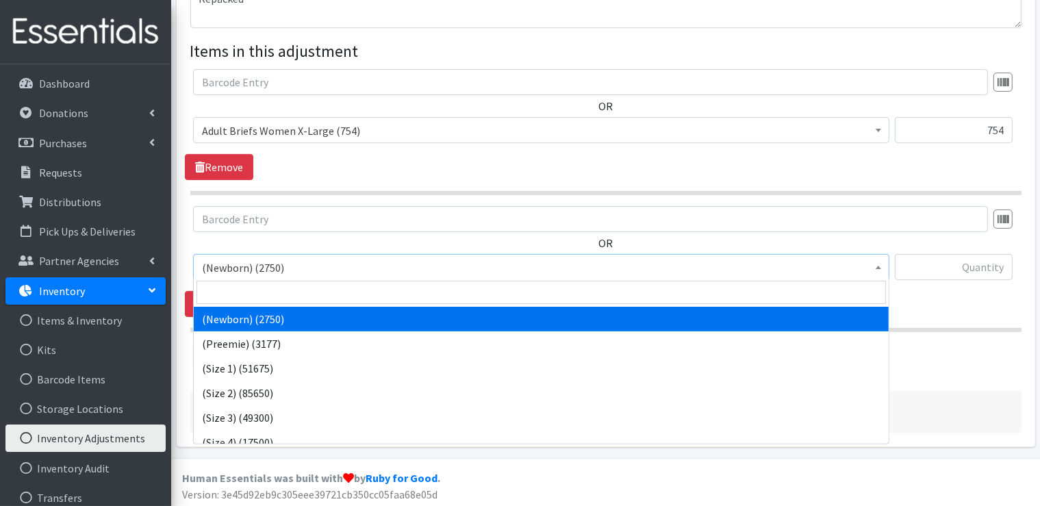
click at [300, 268] on span "(Newborn) (2750)" at bounding box center [541, 267] width 679 height 19
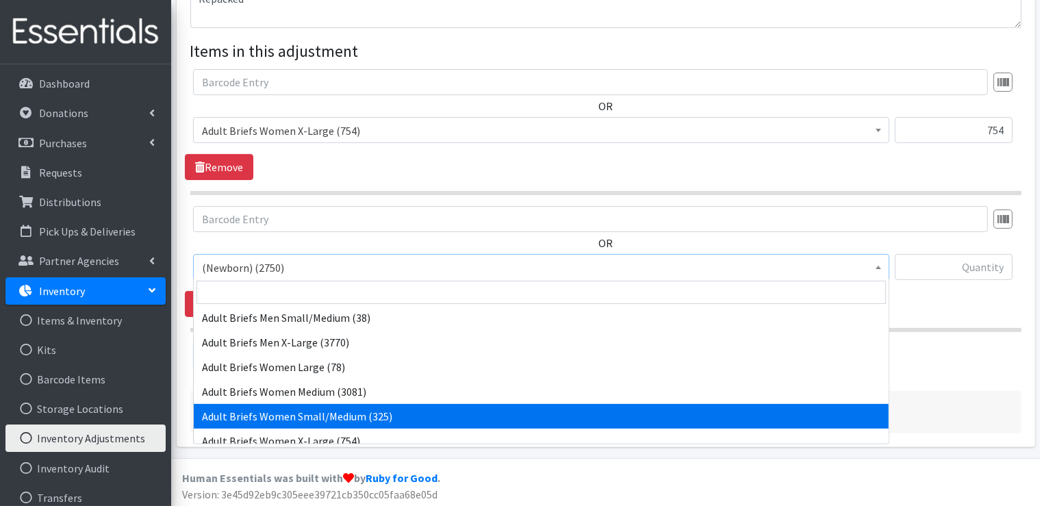
scroll to position [274, 0]
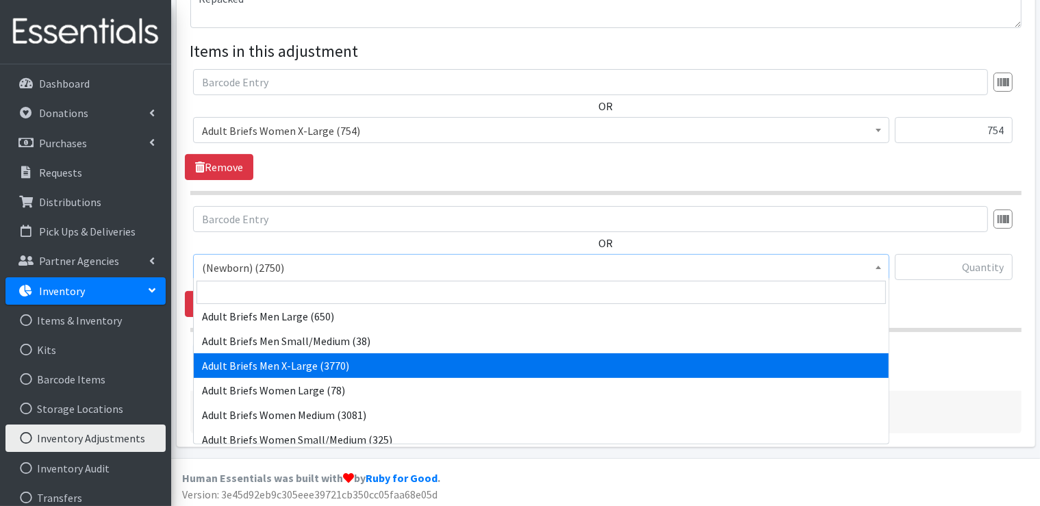
select select "14771"
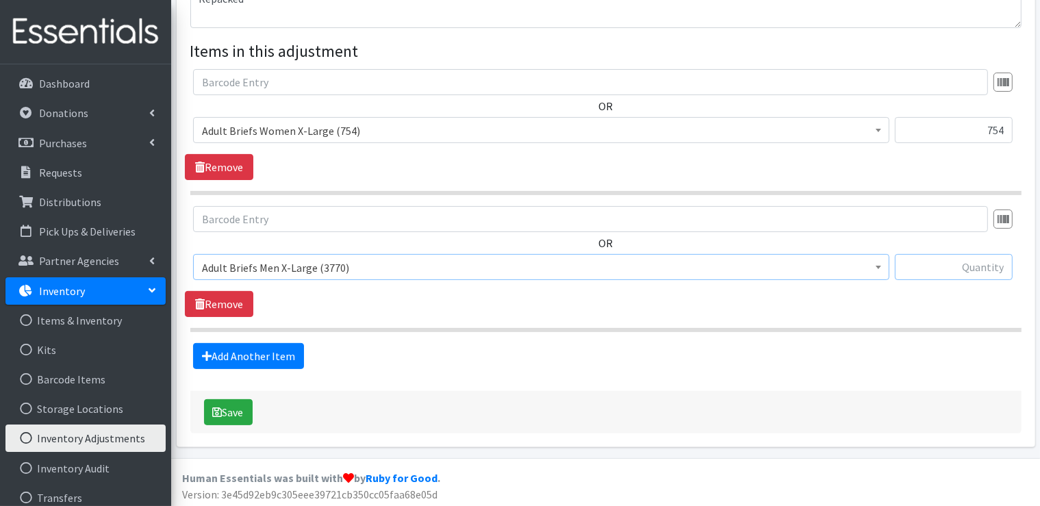
click at [987, 262] on input "text" at bounding box center [954, 267] width 118 height 26
type input "351"
click at [244, 414] on button "Save" at bounding box center [228, 412] width 49 height 26
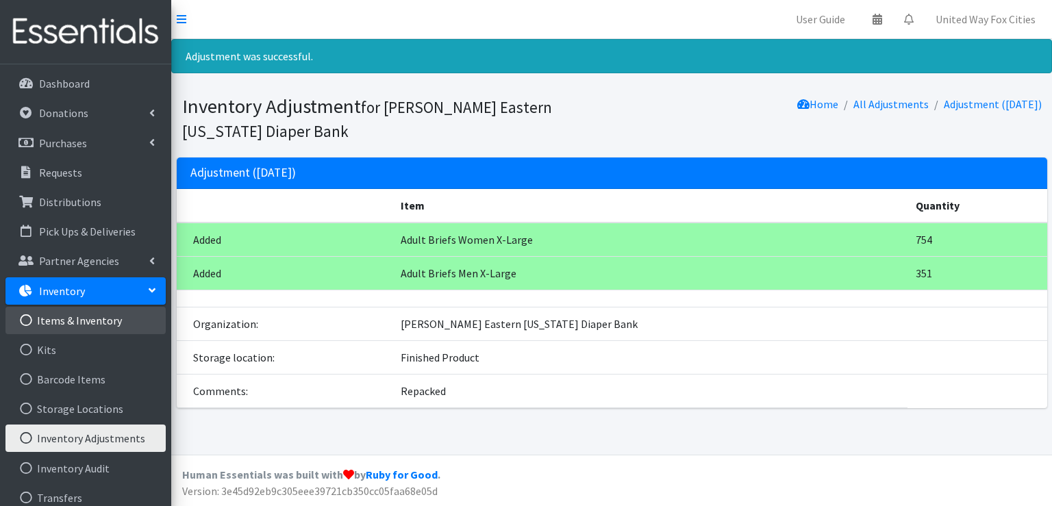
click at [112, 321] on link "Items & Inventory" at bounding box center [85, 320] width 160 height 27
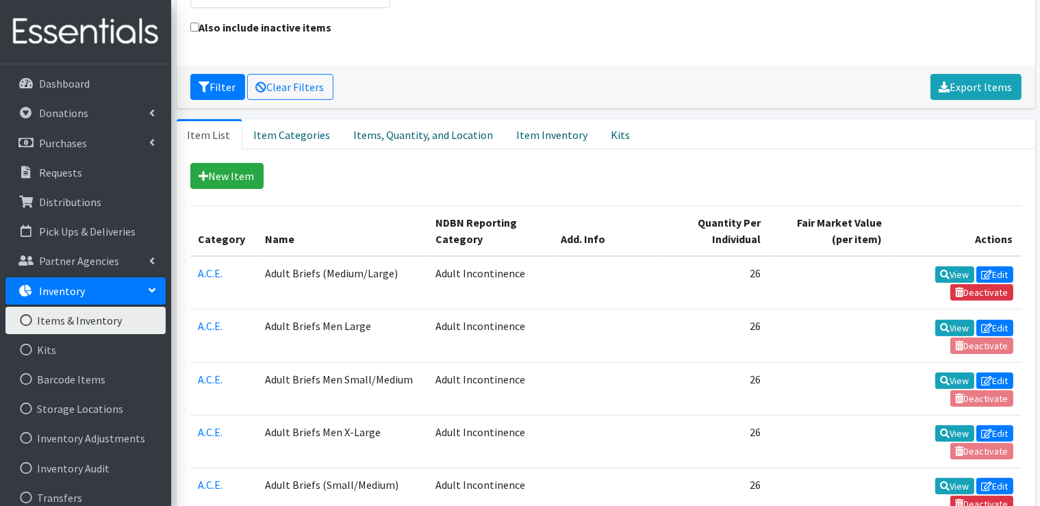
scroll to position [205, 0]
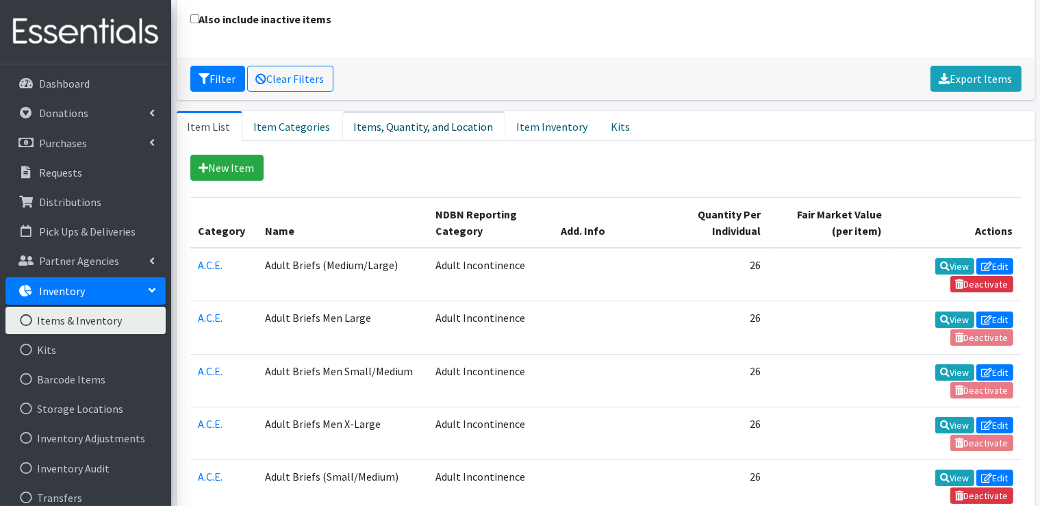
click at [429, 134] on link "Items, Quantity, and Location" at bounding box center [423, 126] width 163 height 30
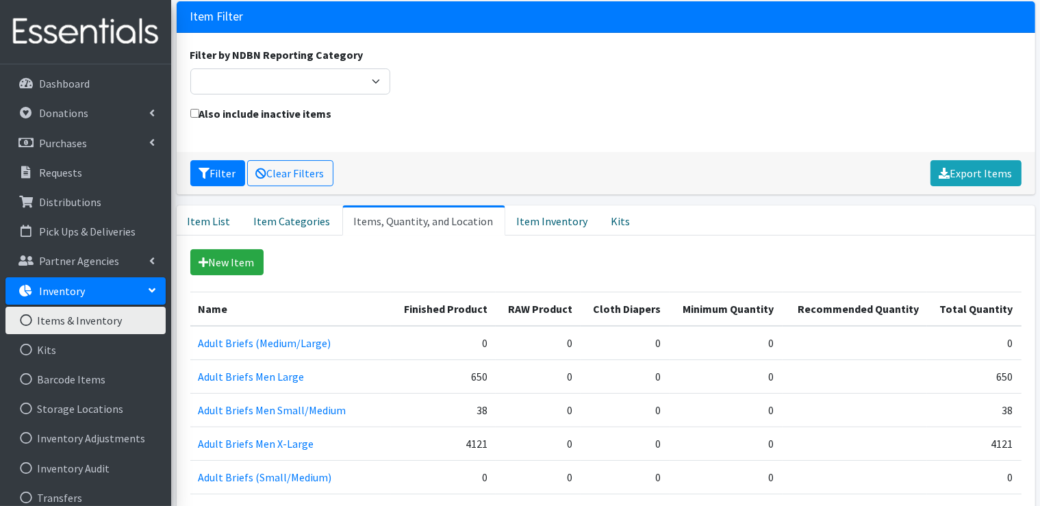
scroll to position [0, 0]
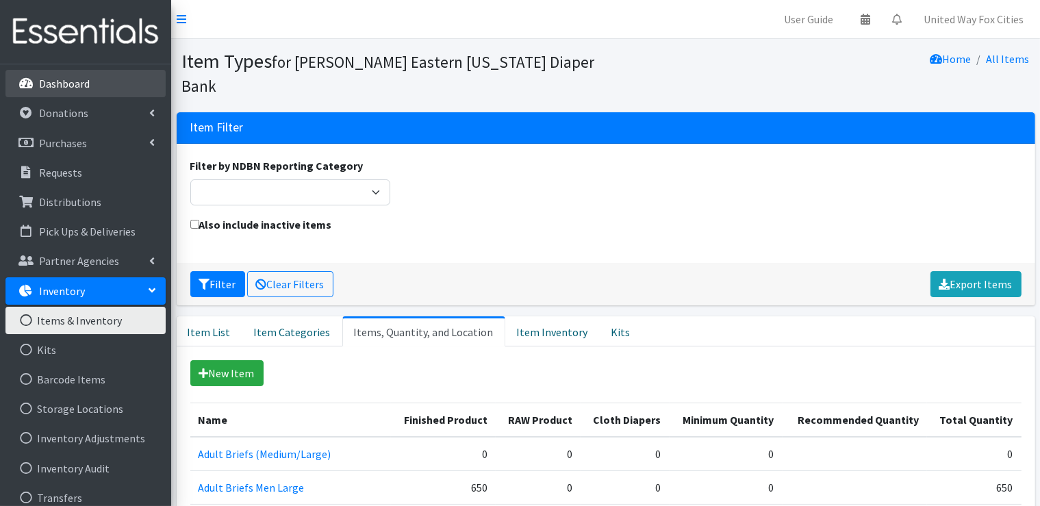
click at [47, 86] on p "Dashboard" at bounding box center [64, 84] width 51 height 14
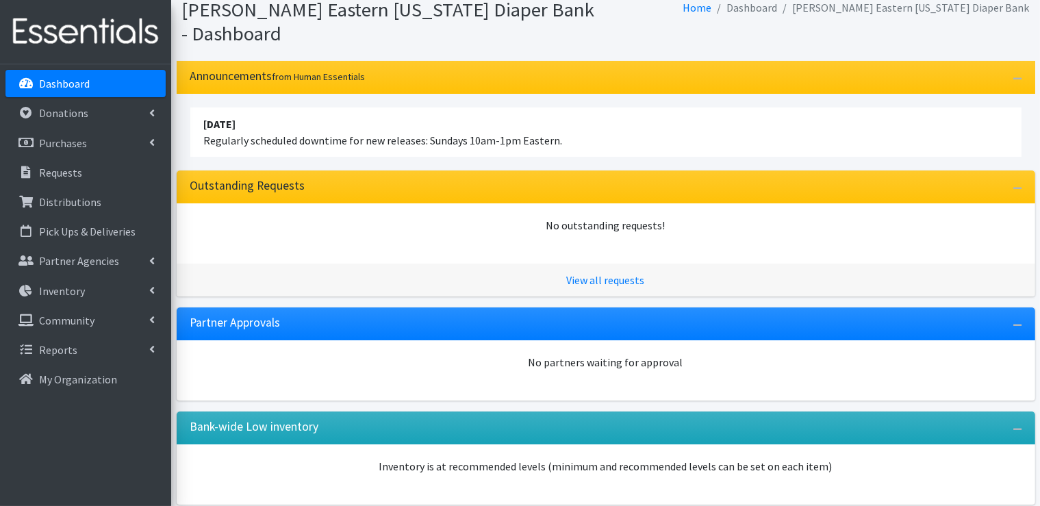
scroll to position [112, 0]
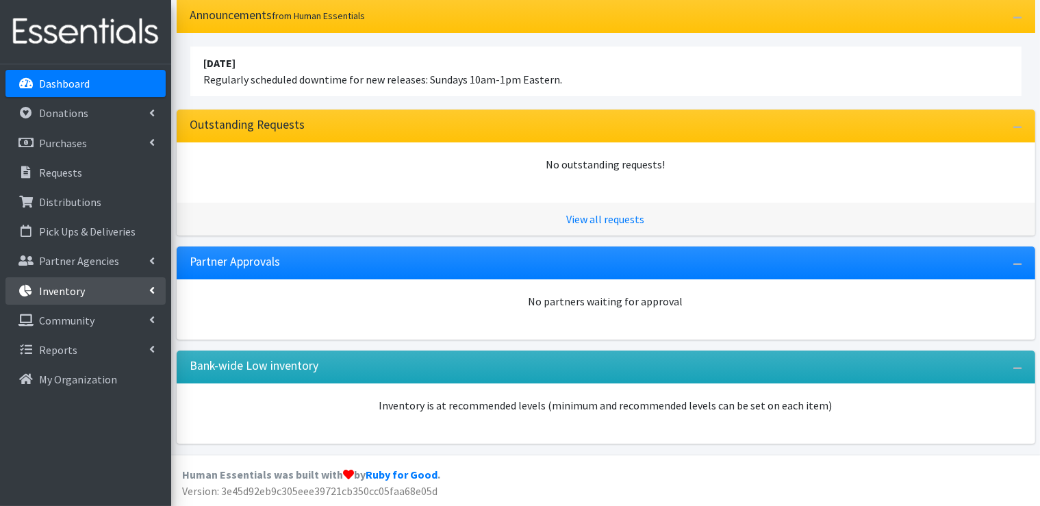
click at [149, 296] on link "Inventory" at bounding box center [85, 290] width 160 height 27
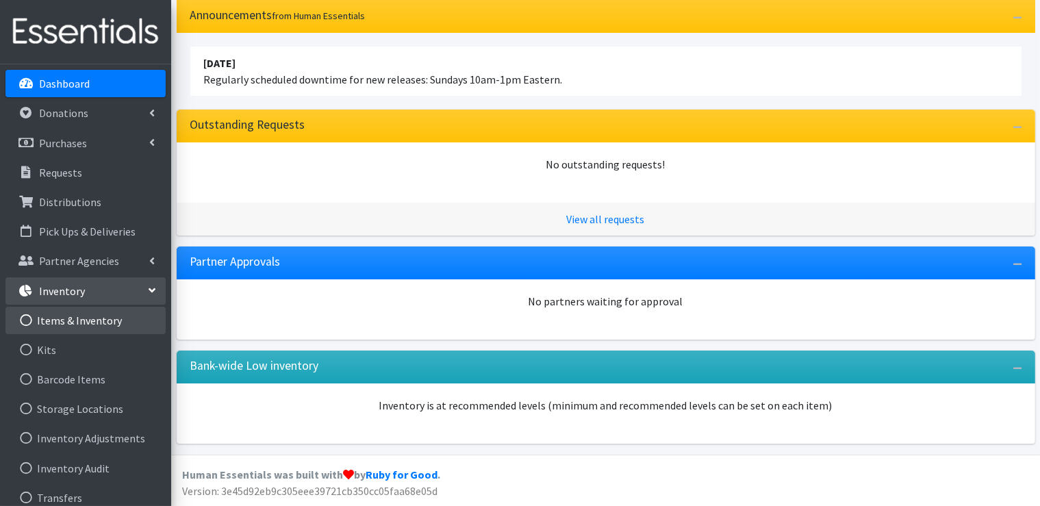
click at [120, 323] on link "Items & Inventory" at bounding box center [85, 320] width 160 height 27
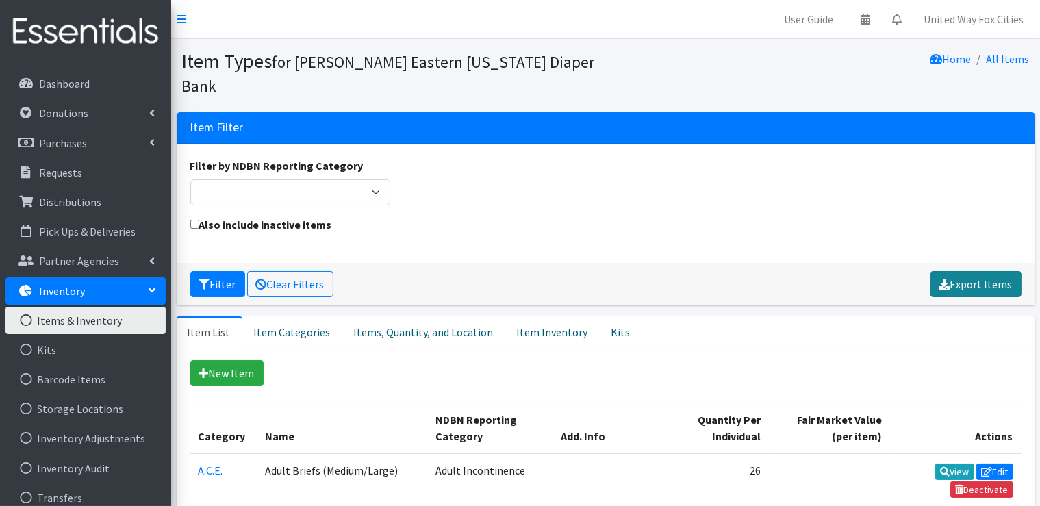
click at [994, 290] on link "Export Items" at bounding box center [976, 284] width 91 height 26
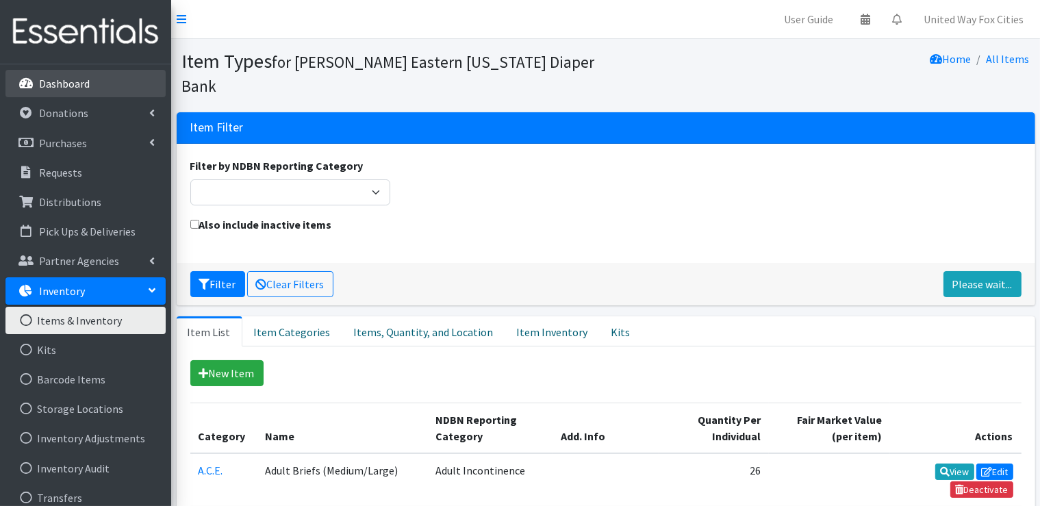
click at [65, 90] on p "Dashboard" at bounding box center [64, 84] width 51 height 14
